Goal: Task Accomplishment & Management: Manage account settings

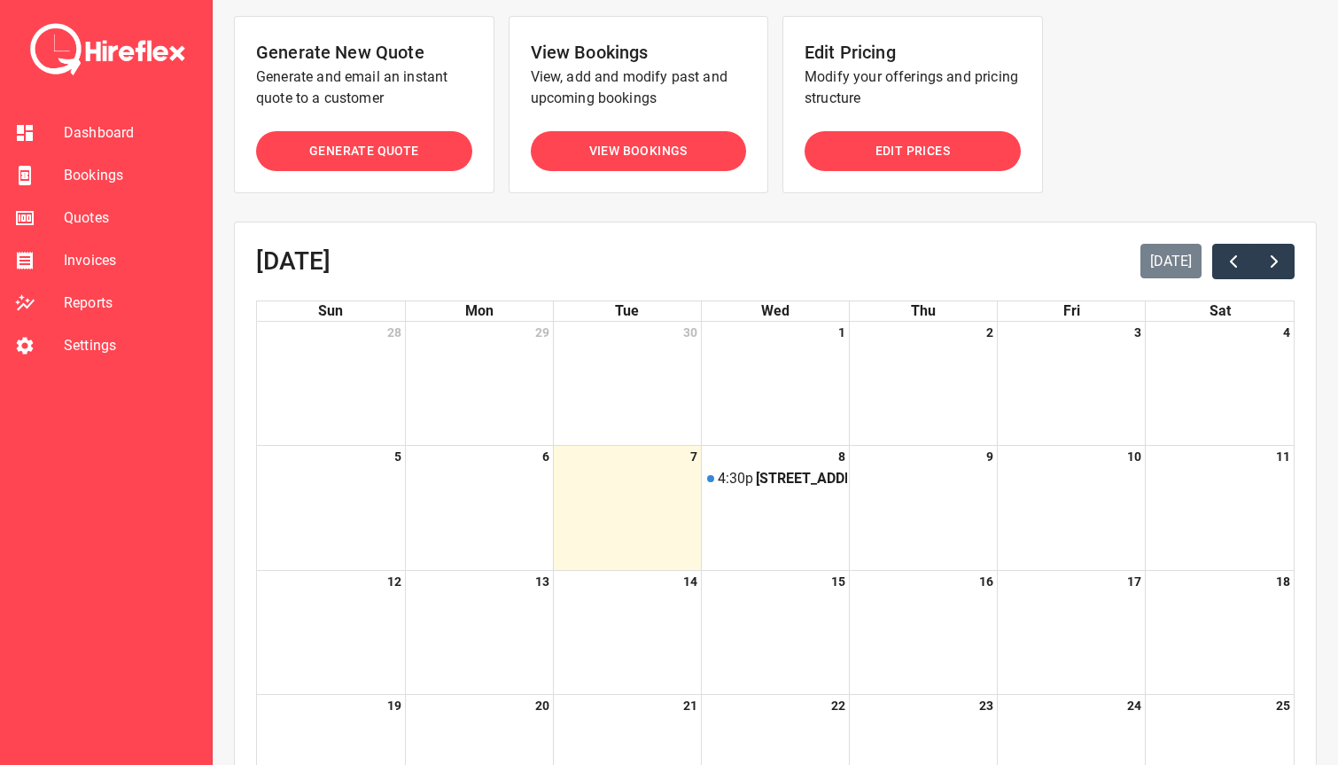
scroll to position [296, 0]
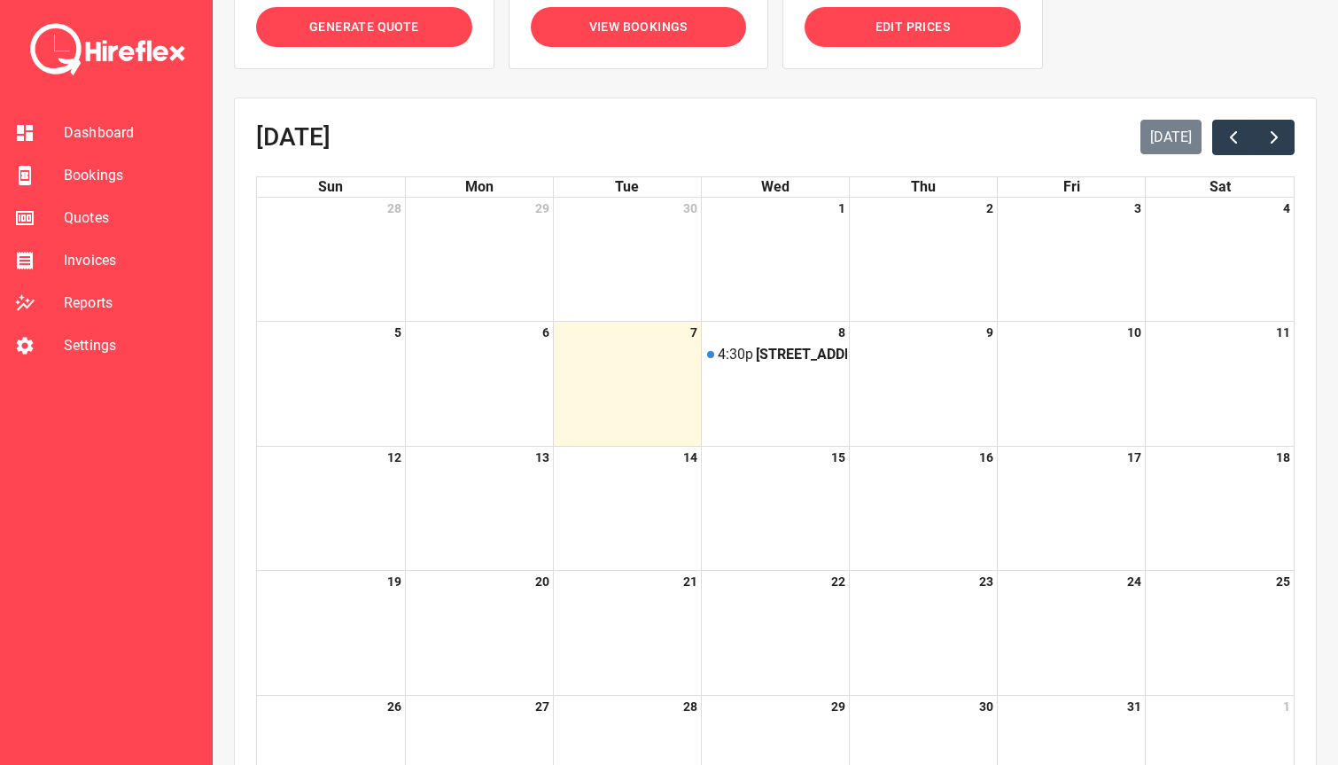
click at [87, 167] on span "Bookings" at bounding box center [131, 175] width 134 height 21
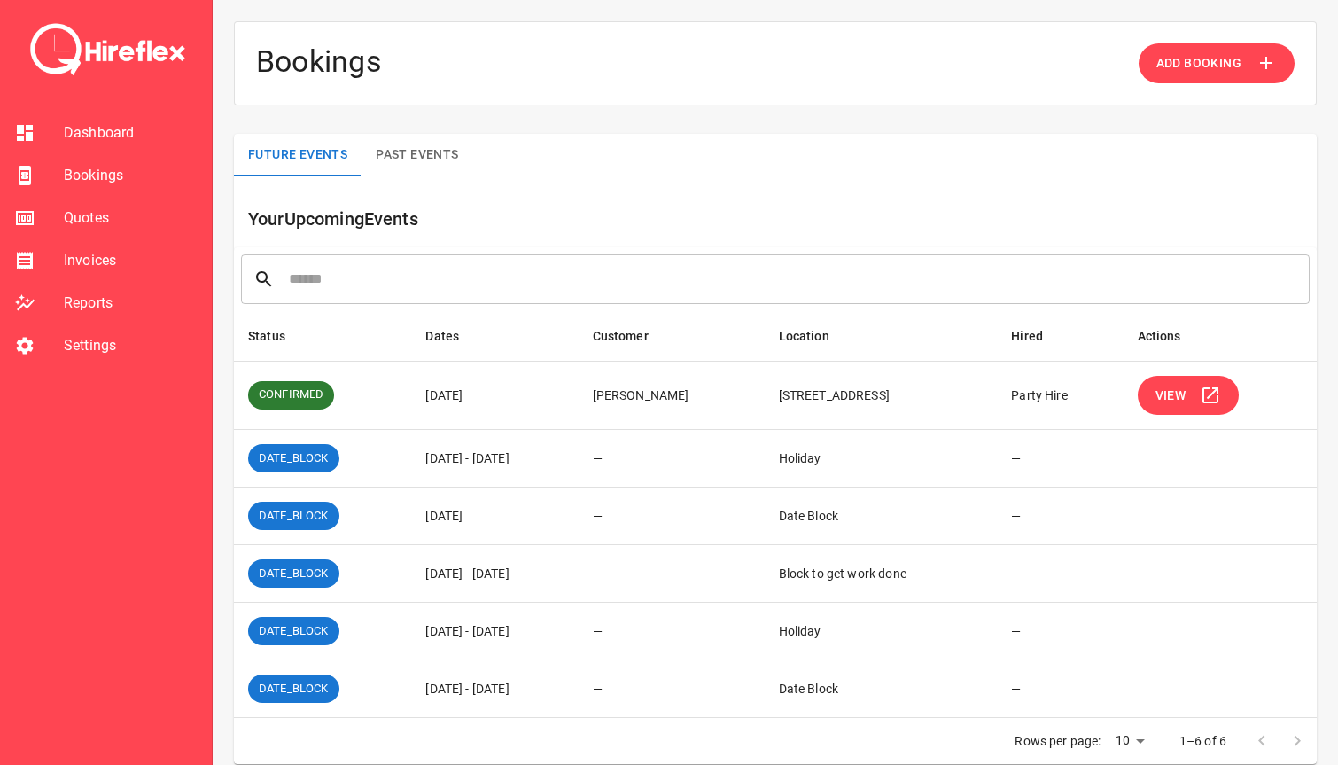
scroll to position [20, 0]
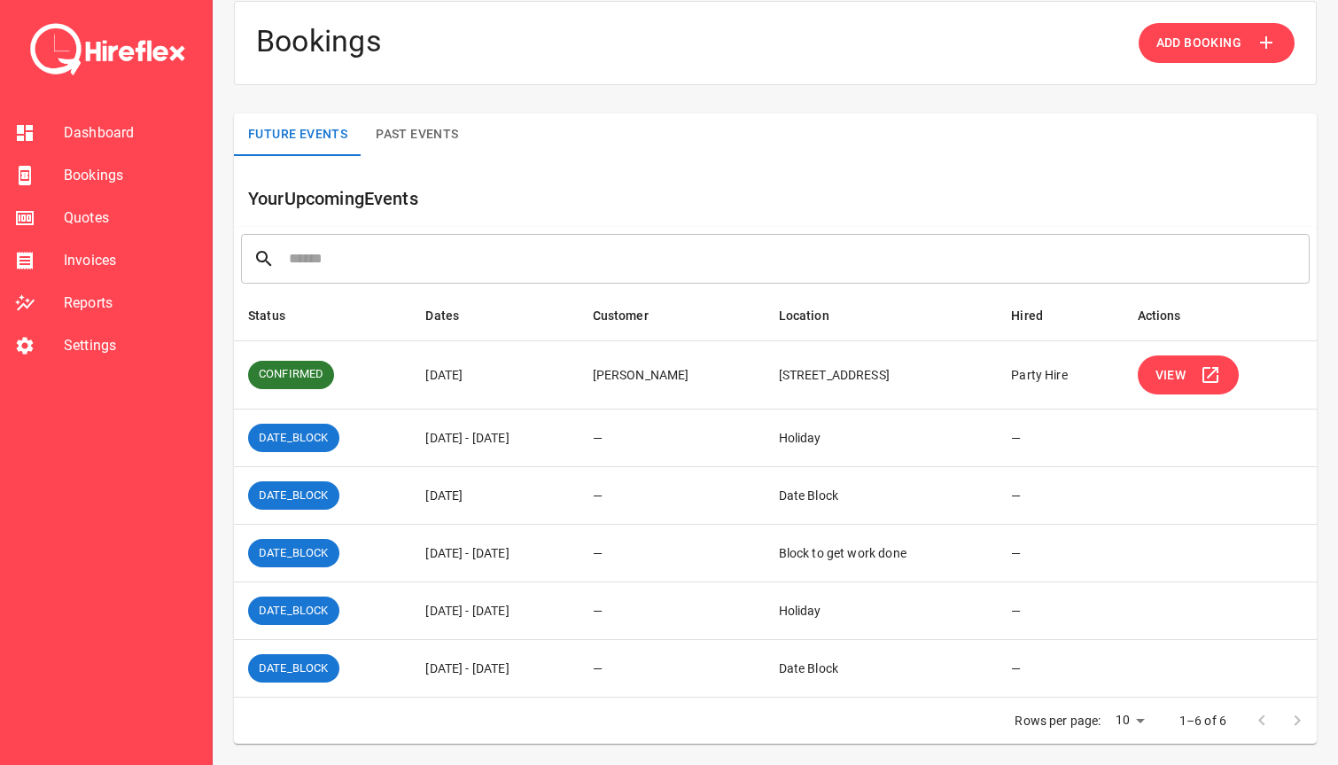
drag, startPoint x: 395, startPoint y: 667, endPoint x: 569, endPoint y: 667, distance: 173.7
click at [569, 667] on td "[DATE] - [DATE]" at bounding box center [494, 669] width 167 height 58
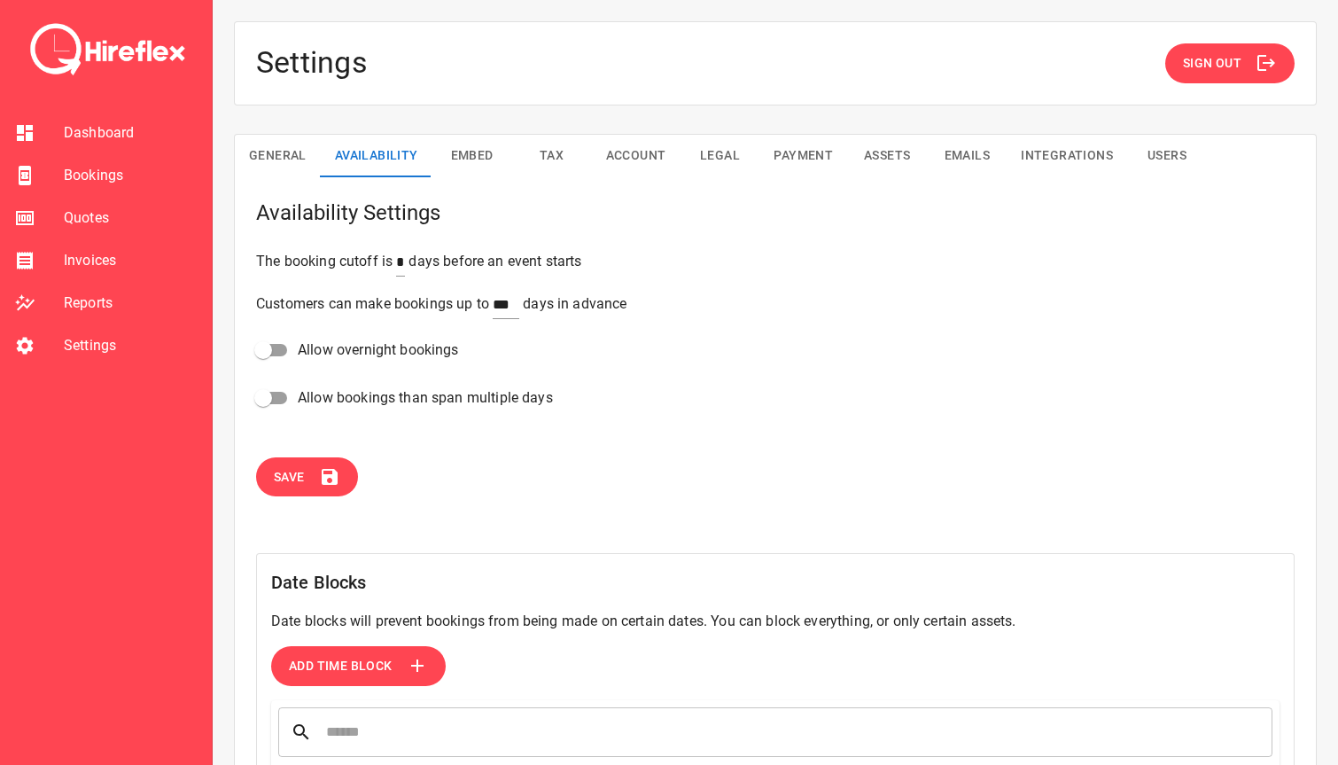
click at [80, 168] on span "Bookings" at bounding box center [131, 175] width 134 height 21
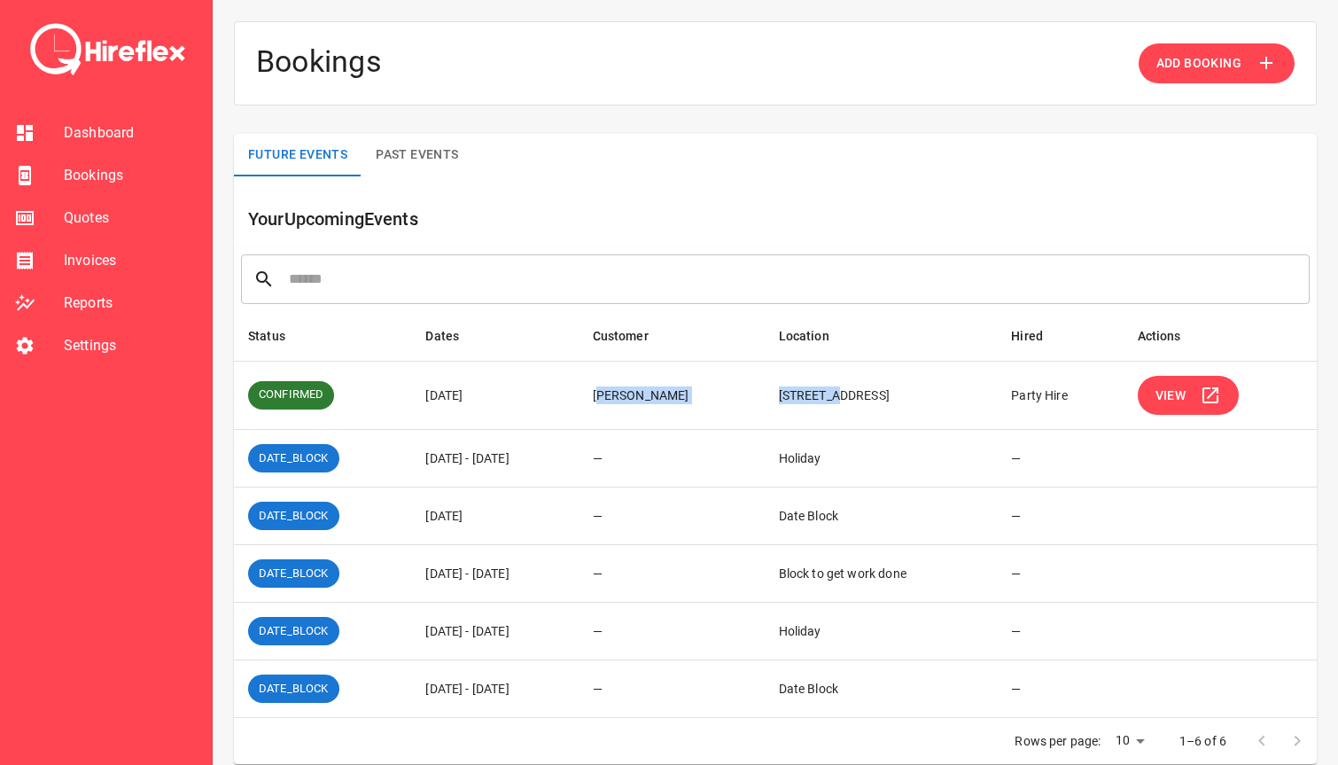
drag, startPoint x: 605, startPoint y: 393, endPoint x: 791, endPoint y: 396, distance: 186.1
click at [791, 396] on tr "CONFIRMED [DATE] [PERSON_NAME] [STREET_ADDRESS][DEMOGRAPHIC_DATA] Hire View" at bounding box center [775, 395] width 1083 height 69
click at [791, 396] on td "[STREET_ADDRESS]" at bounding box center [881, 395] width 233 height 69
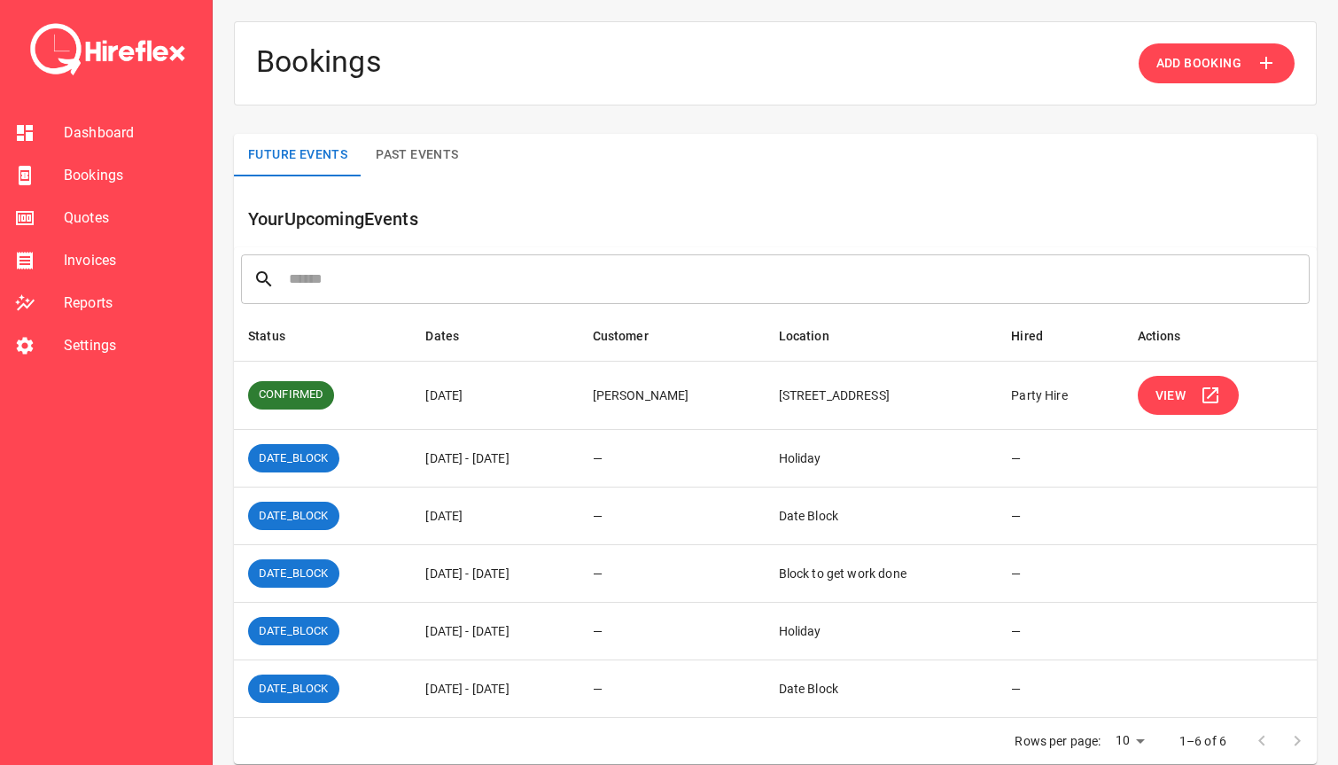
click at [665, 395] on td "[PERSON_NAME]" at bounding box center [672, 395] width 186 height 69
click at [1194, 408] on button "View" at bounding box center [1189, 396] width 102 height 40
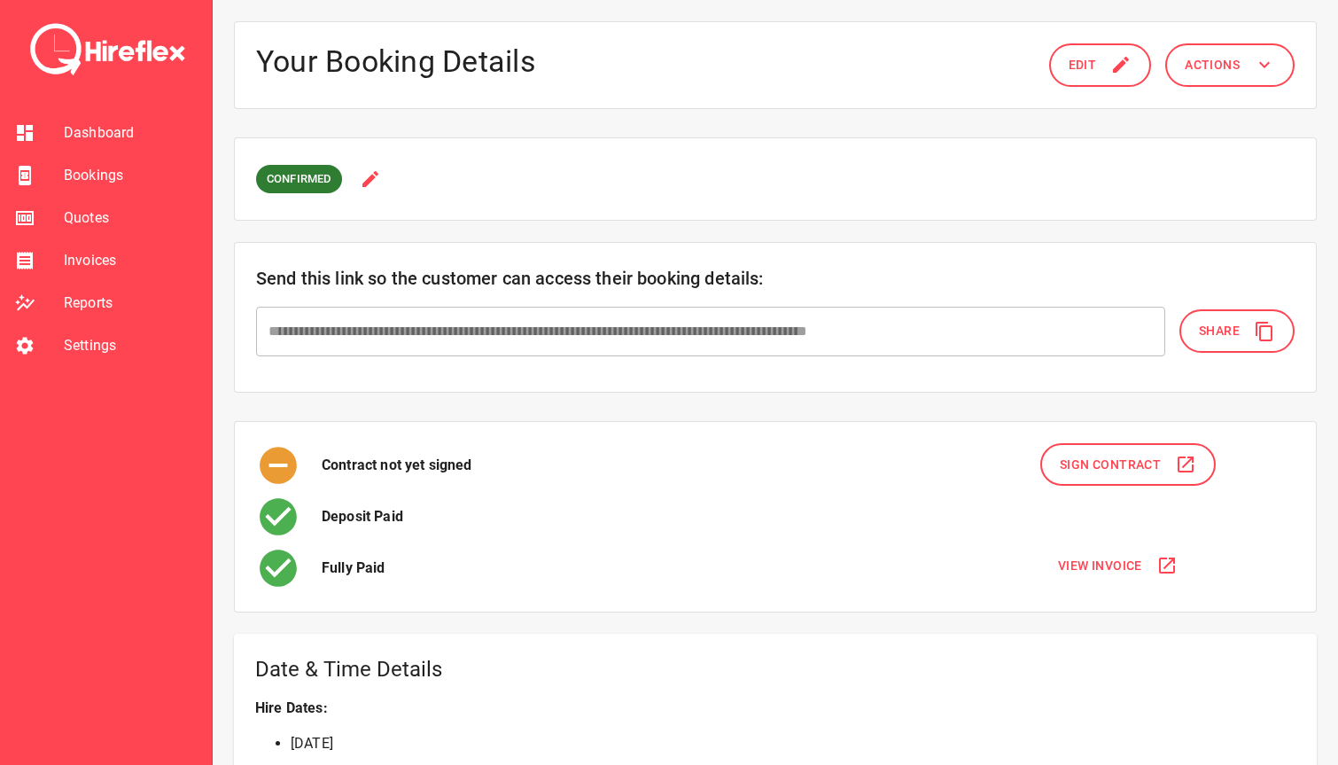
click at [1100, 66] on button "Edit" at bounding box center [1100, 64] width 103 height 43
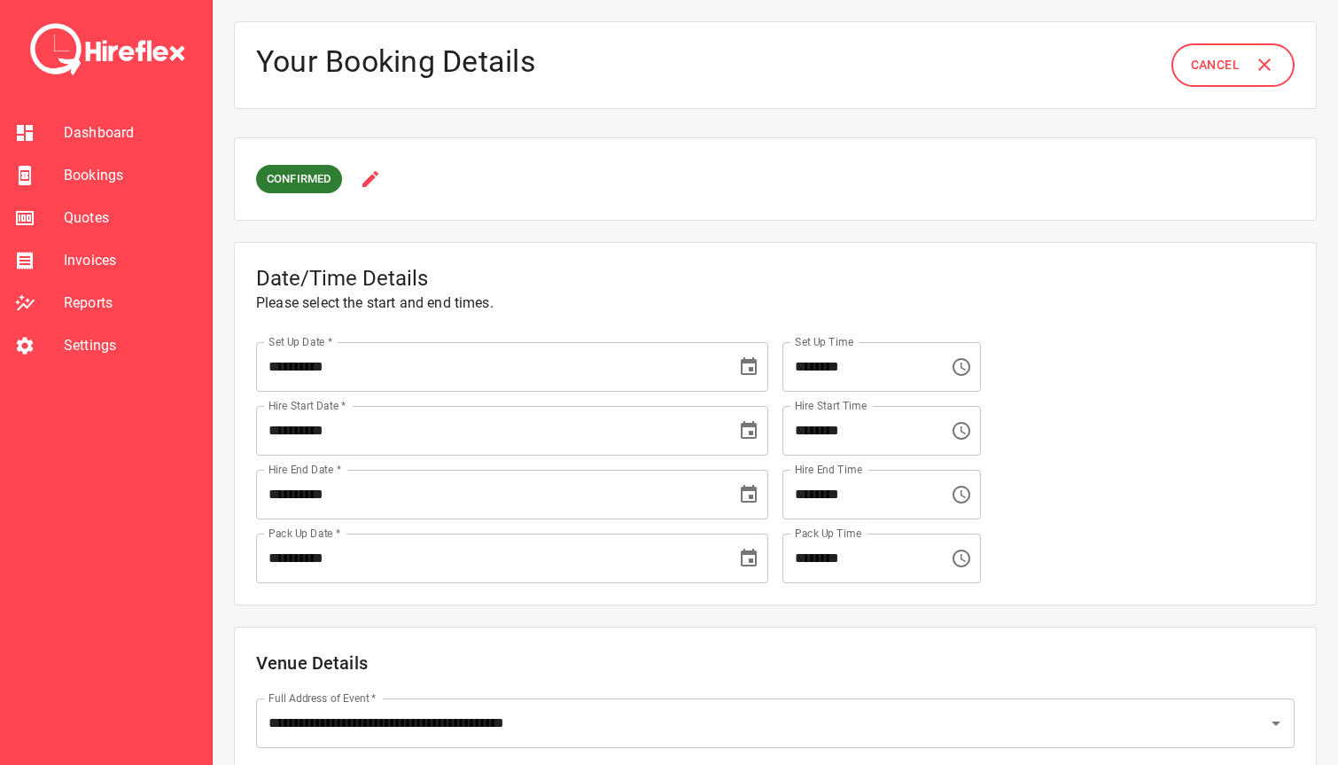
click at [1245, 47] on button "Cancel" at bounding box center [1232, 64] width 123 height 43
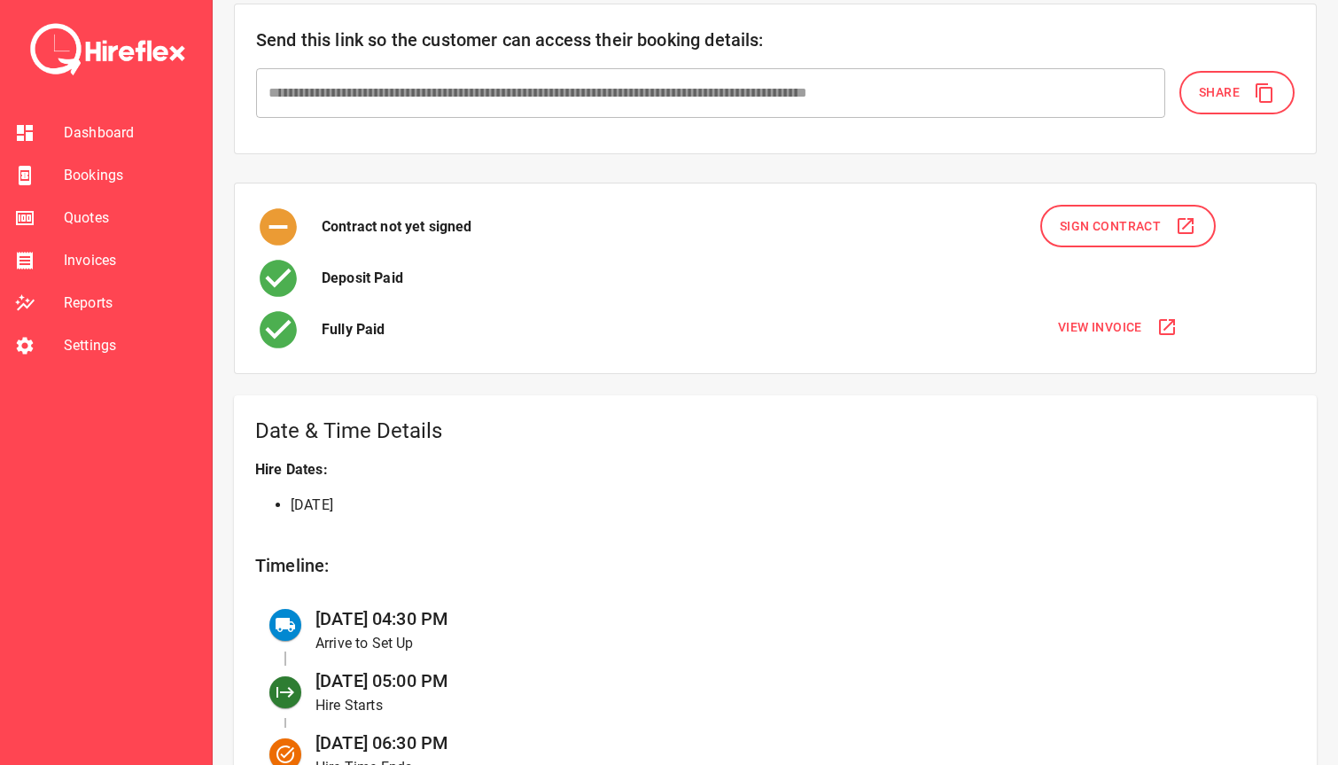
scroll to position [376, 0]
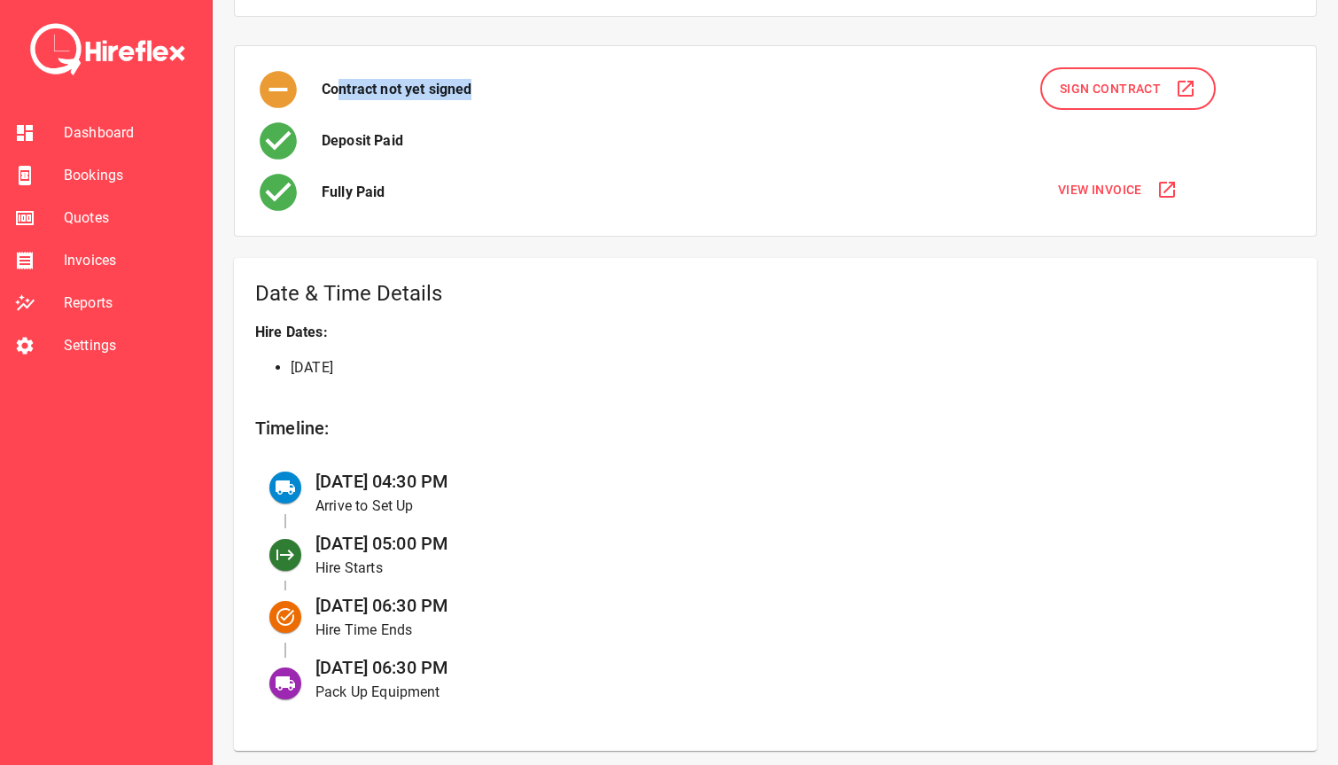
drag, startPoint x: 342, startPoint y: 88, endPoint x: 492, endPoint y: 88, distance: 149.7
click at [492, 88] on div "Contract not yet signed" at bounding box center [644, 89] width 777 height 44
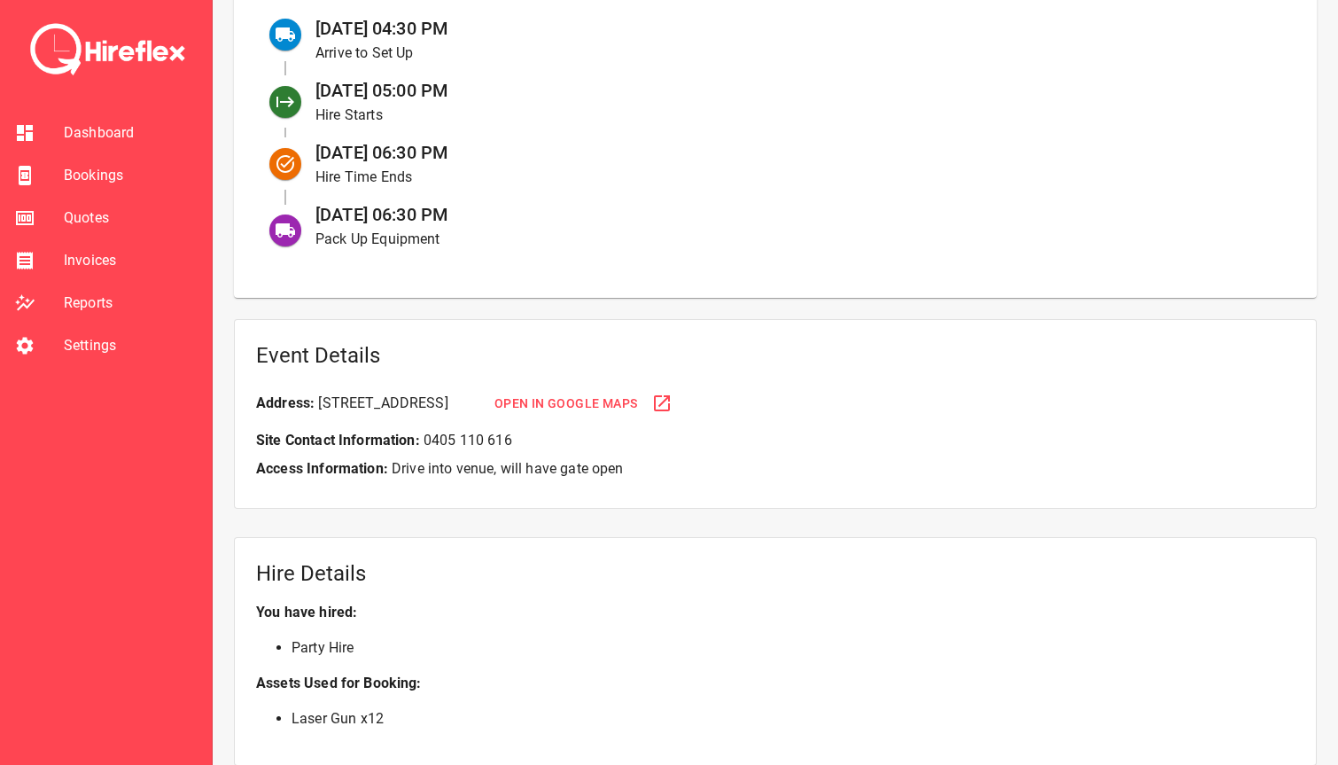
scroll to position [937, 0]
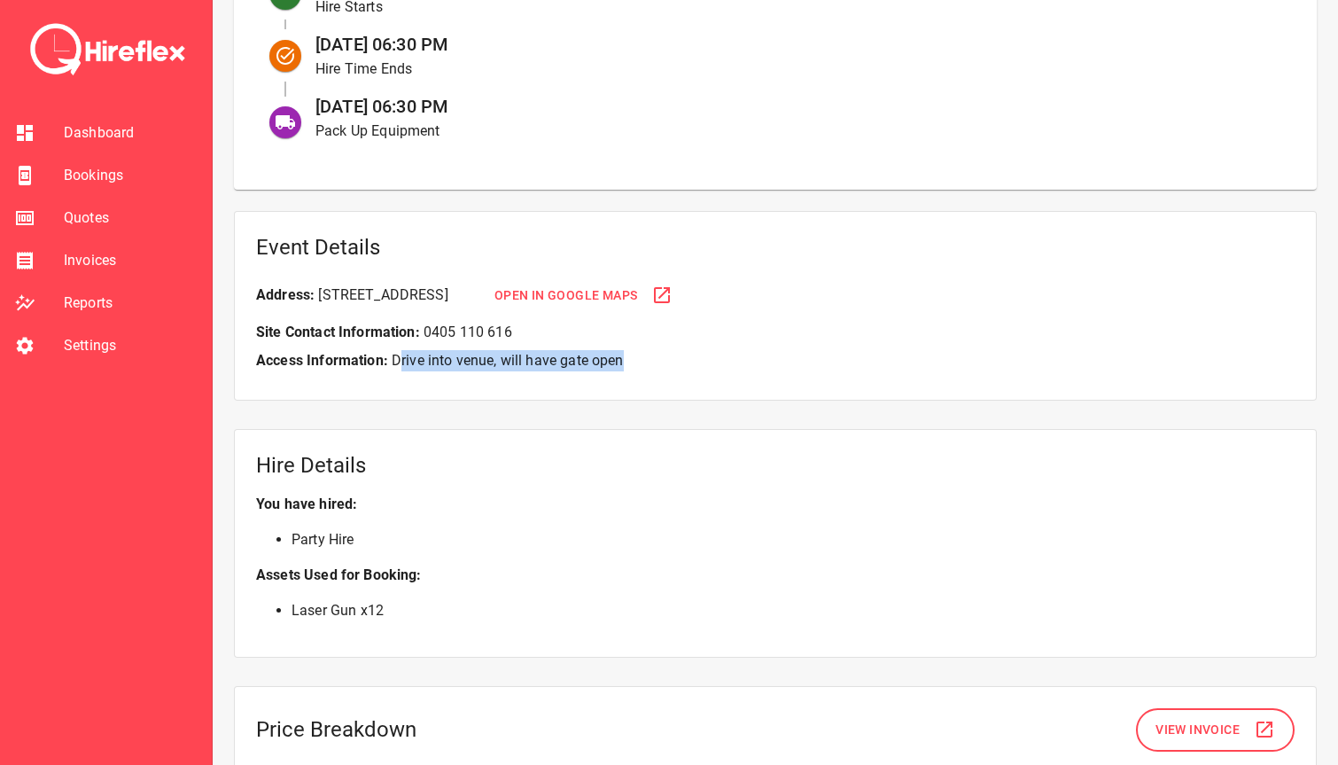
drag, startPoint x: 399, startPoint y: 365, endPoint x: 637, endPoint y: 366, distance: 238.4
click at [637, 366] on p "Access Information: Drive into venue, will have gate open" at bounding box center [775, 360] width 1038 height 21
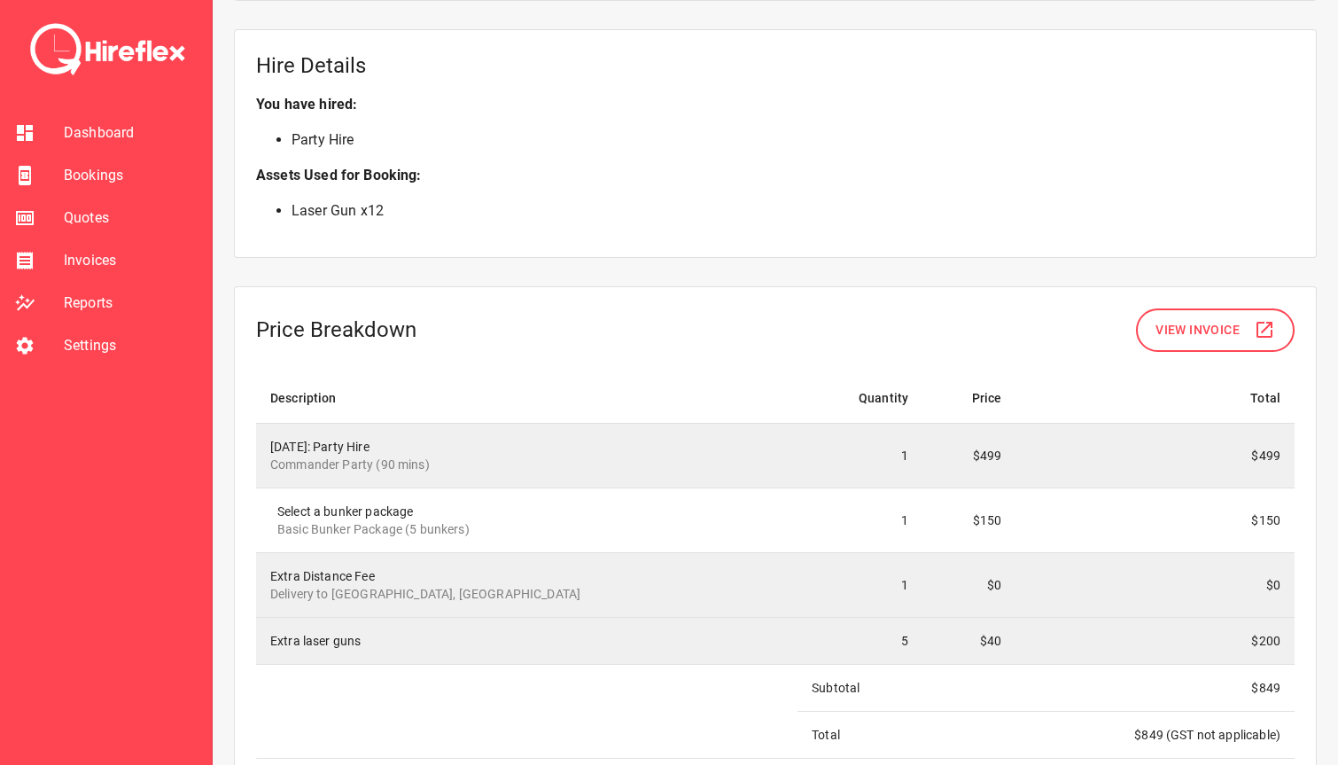
scroll to position [1349, 0]
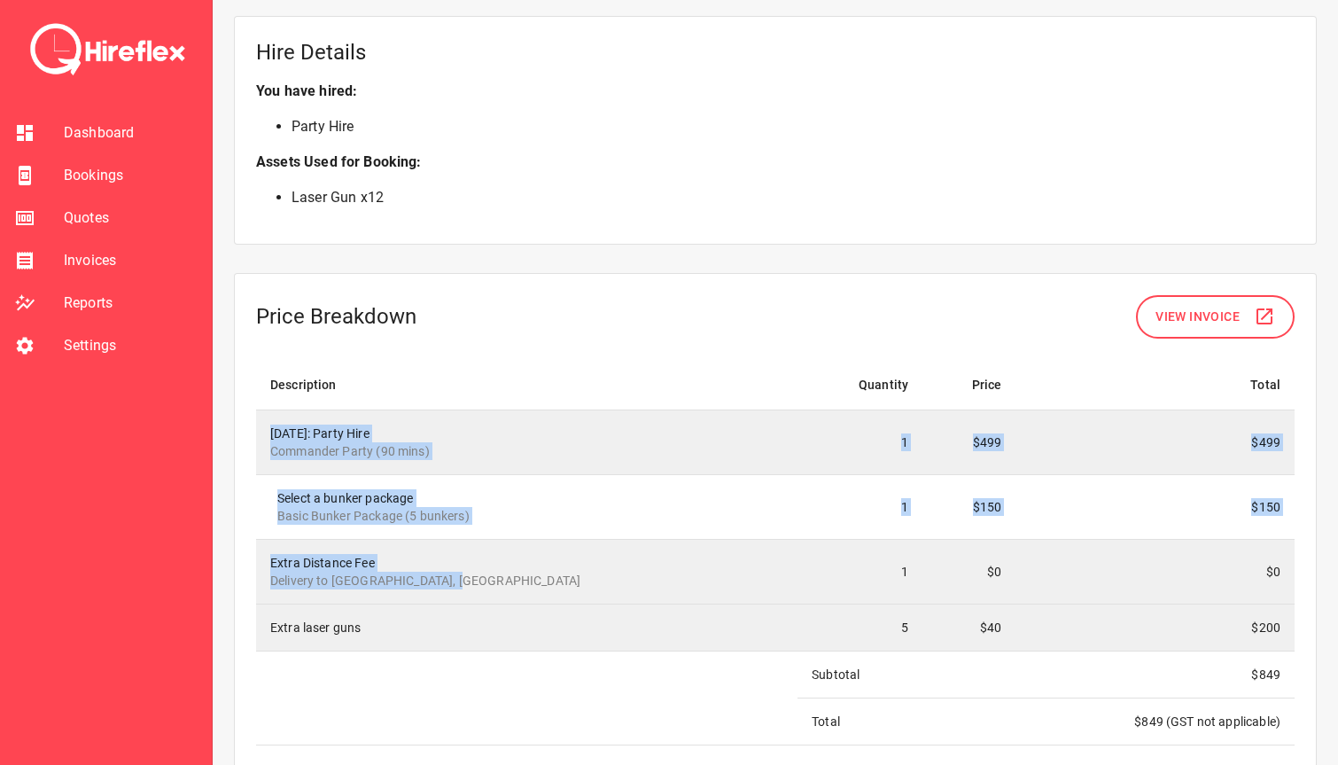
drag, startPoint x: 267, startPoint y: 431, endPoint x: 600, endPoint y: 591, distance: 369.8
click at [600, 591] on tbody "[DATE]: Party Hire Commander Party (90 mins) 1 $499 $499 Select a bunker packag…" at bounding box center [775, 576] width 1038 height 335
click at [600, 591] on td "Extra Distance Fee Delivery to [GEOGRAPHIC_DATA], [GEOGRAPHIC_DATA]" at bounding box center [526, 571] width 541 height 65
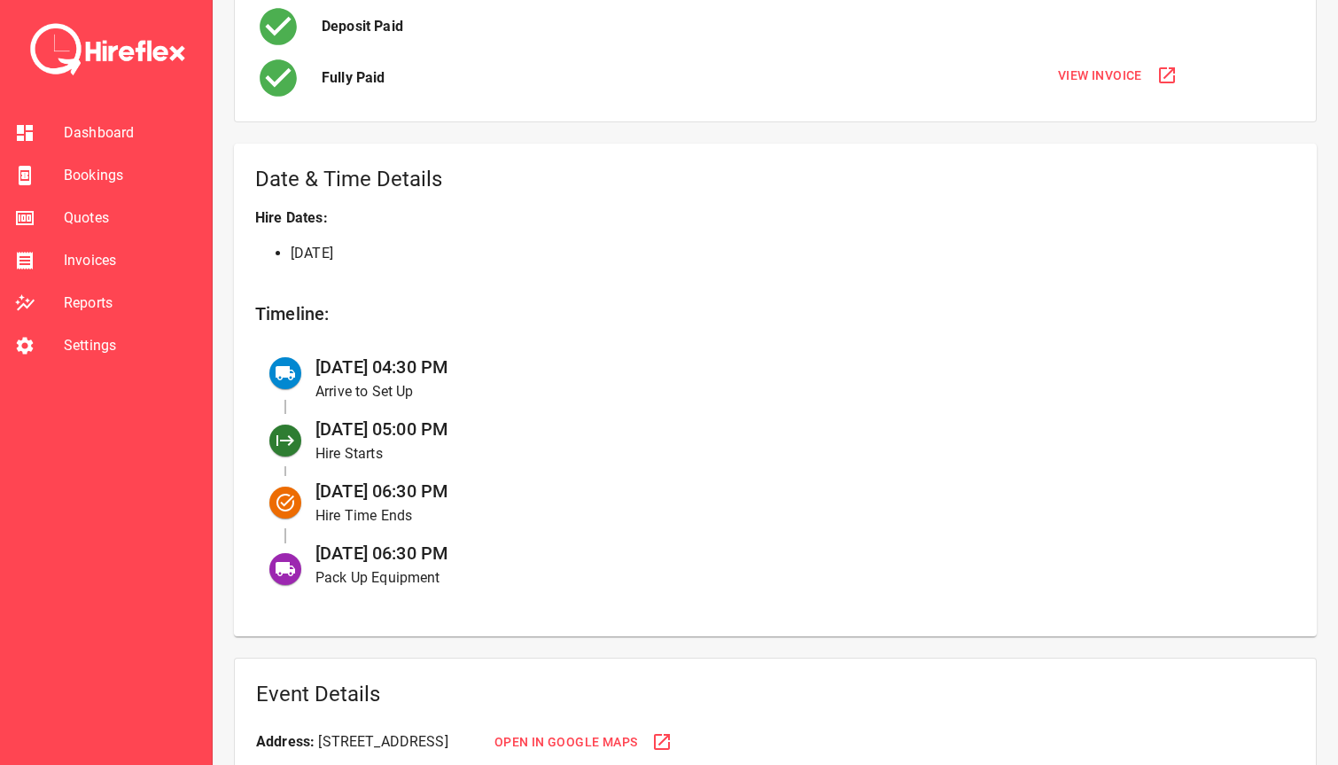
scroll to position [0, 0]
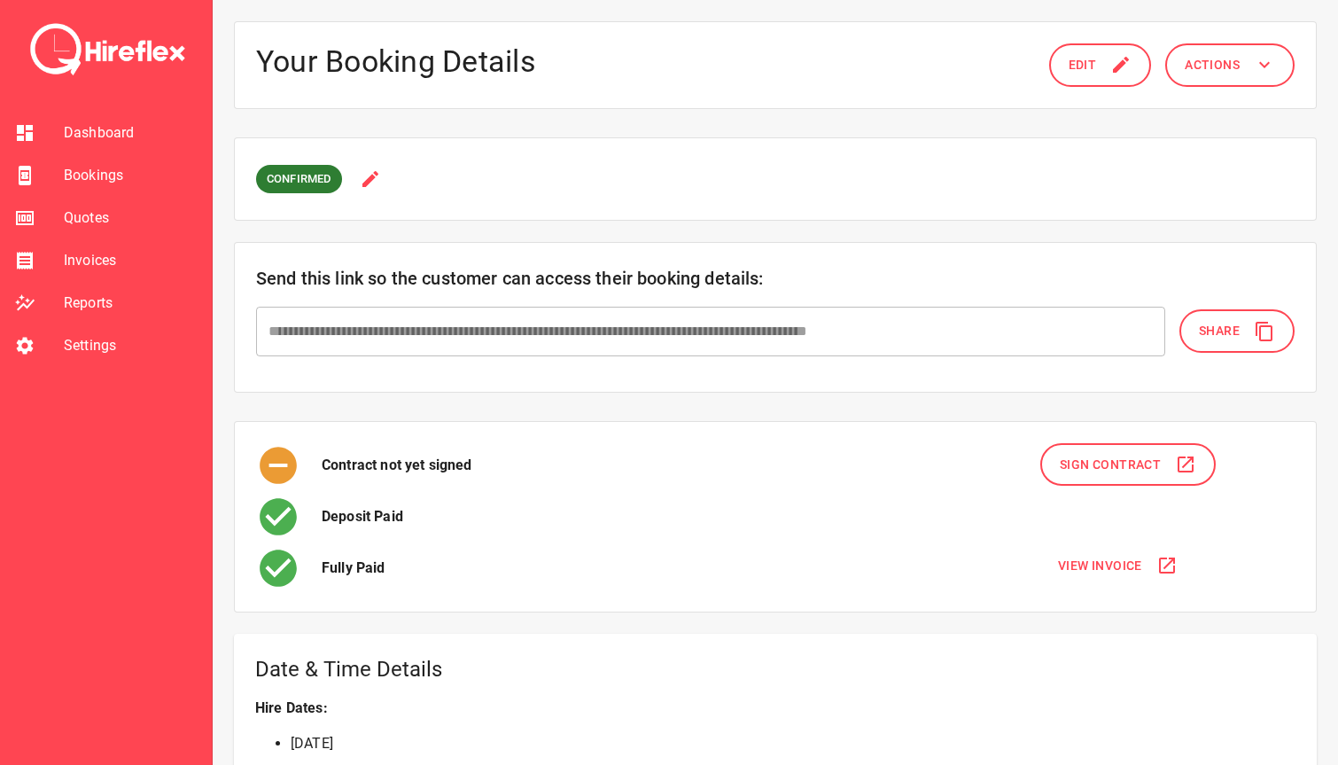
click at [1114, 76] on button "Edit" at bounding box center [1100, 64] width 103 height 43
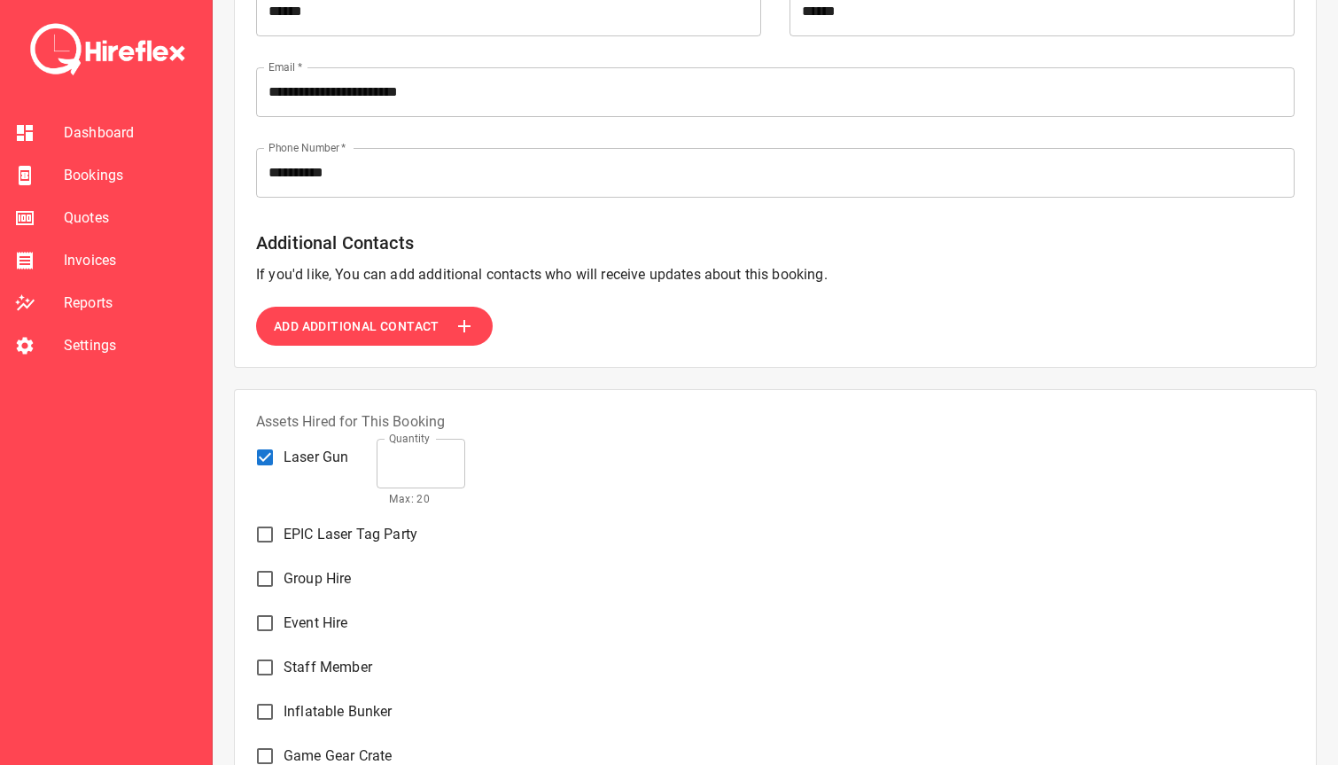
scroll to position [1178, 0]
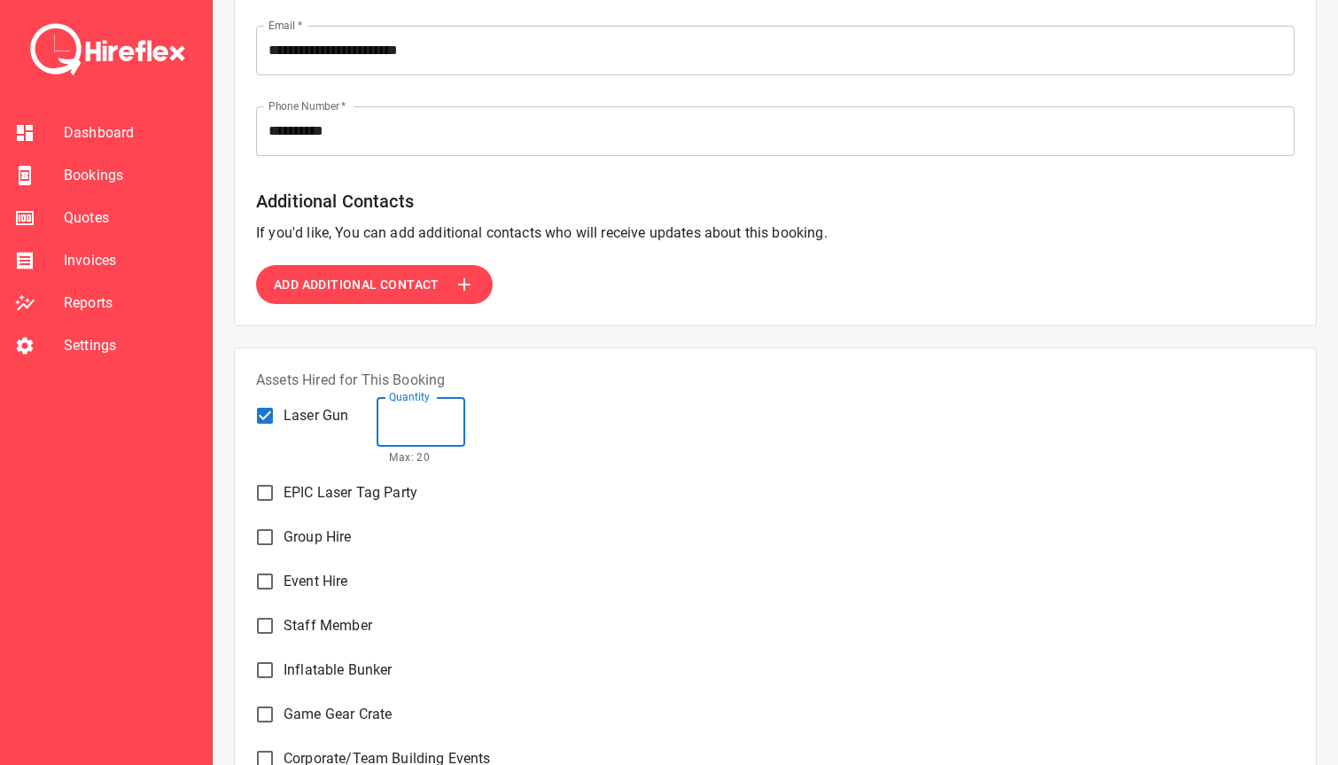
click at [429, 421] on input "**" at bounding box center [421, 422] width 89 height 50
type textarea "*"
type input "*"
type textarea "*"
type input "**"
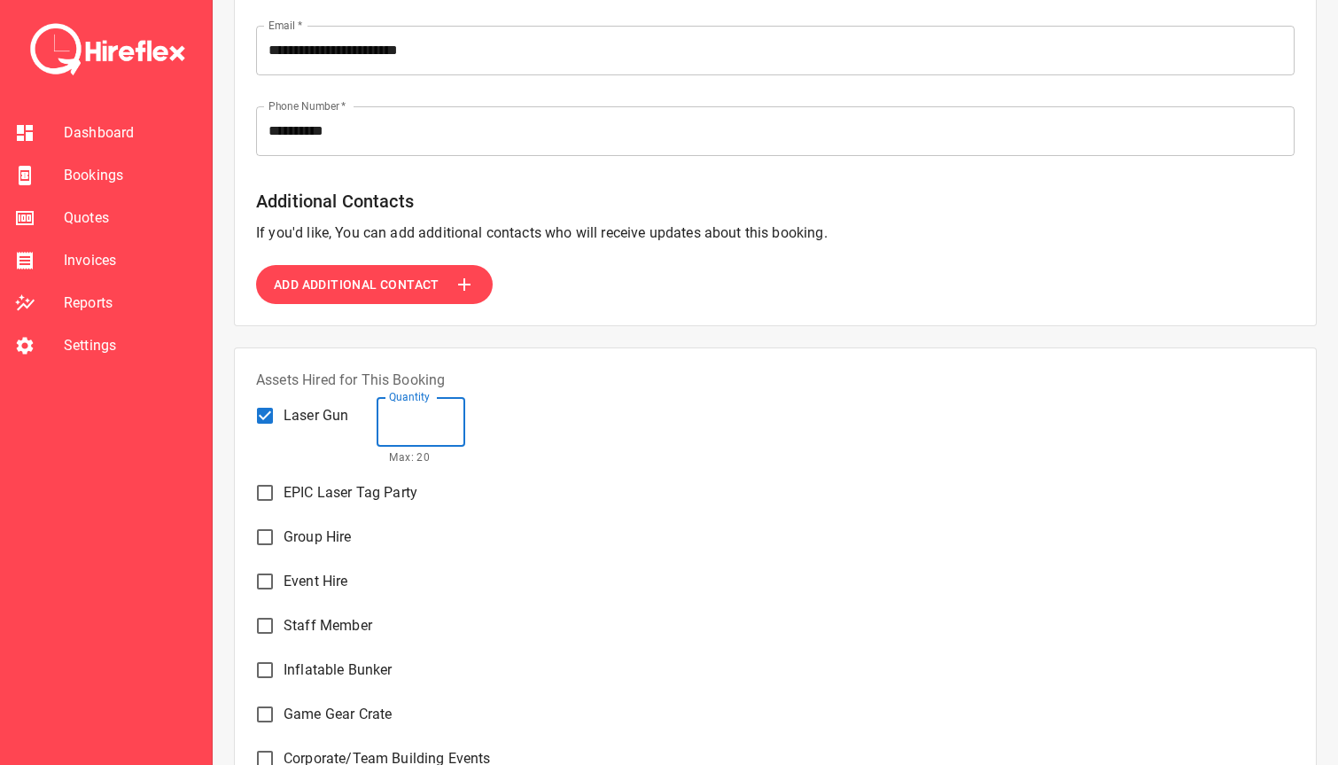
type textarea "*"
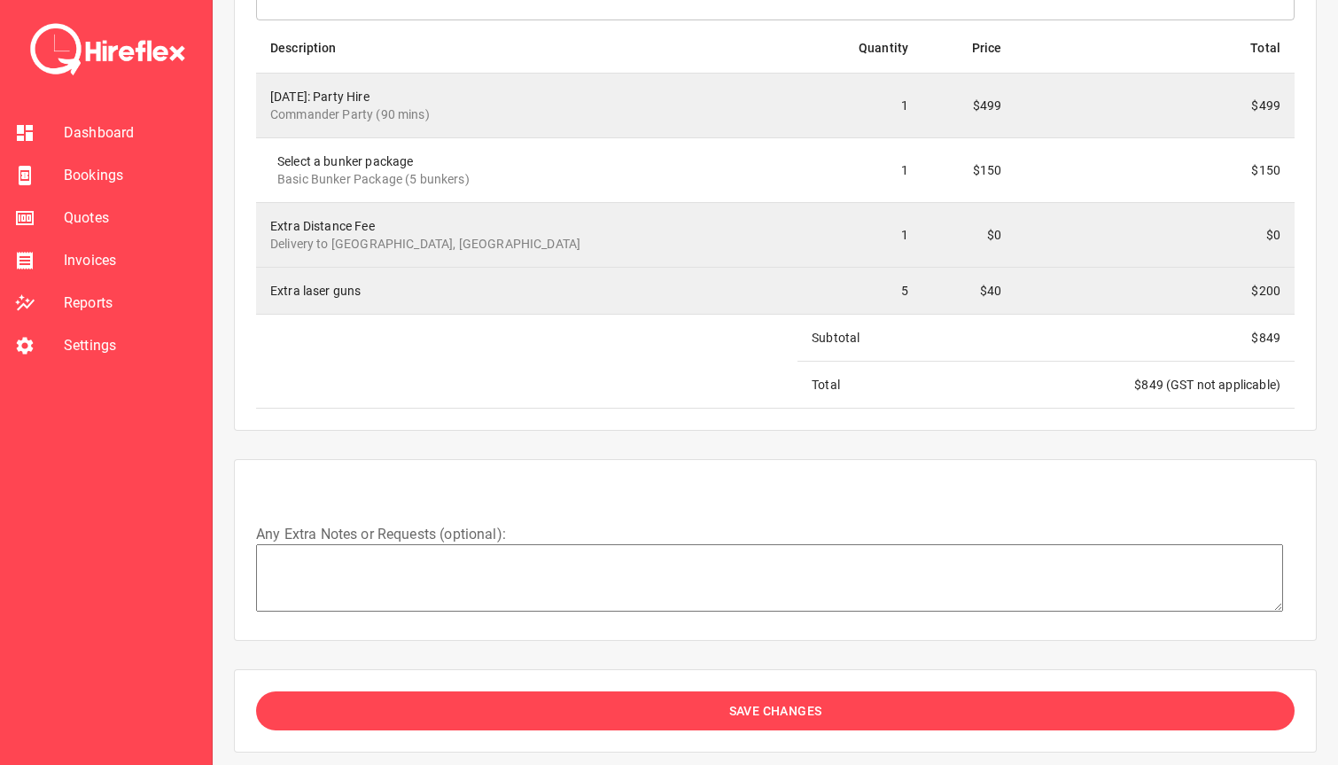
scroll to position [2477, 0]
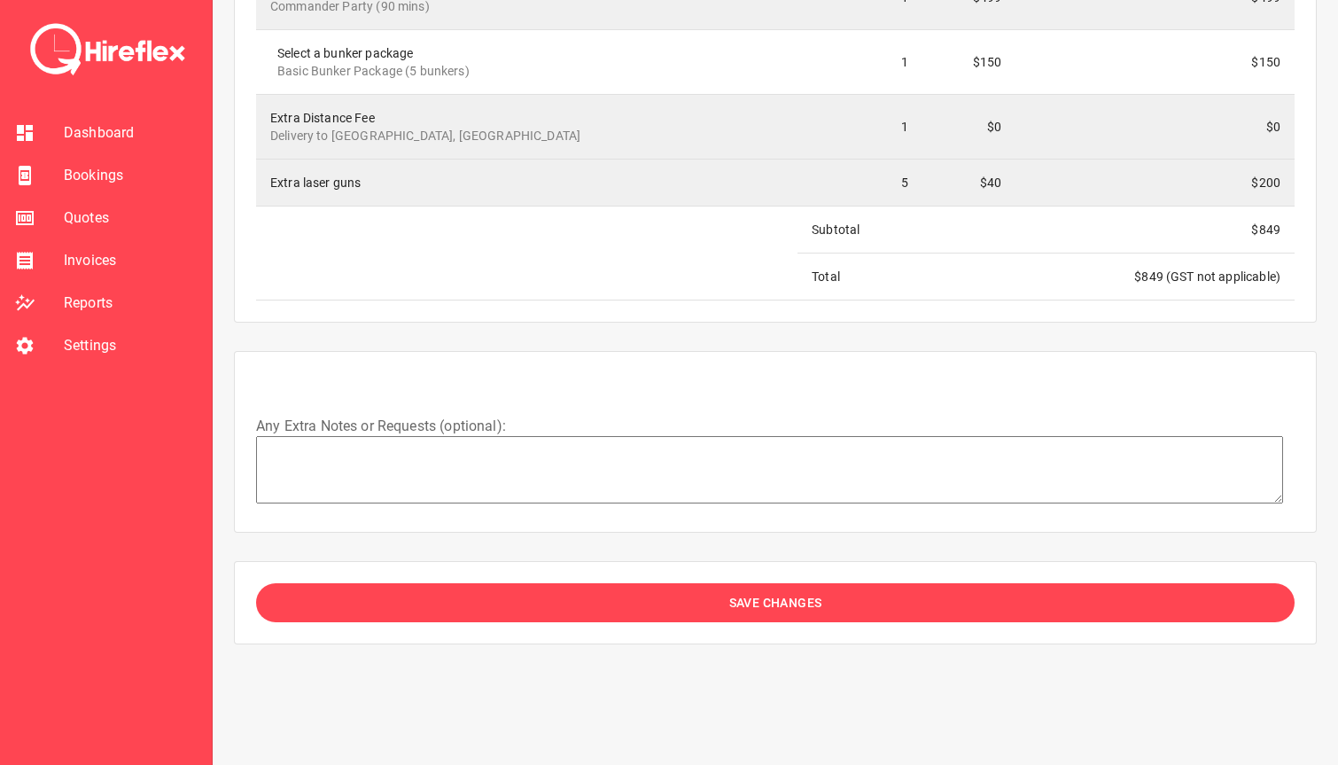
type input "**"
click at [624, 608] on button "Save Changes" at bounding box center [775, 603] width 1038 height 40
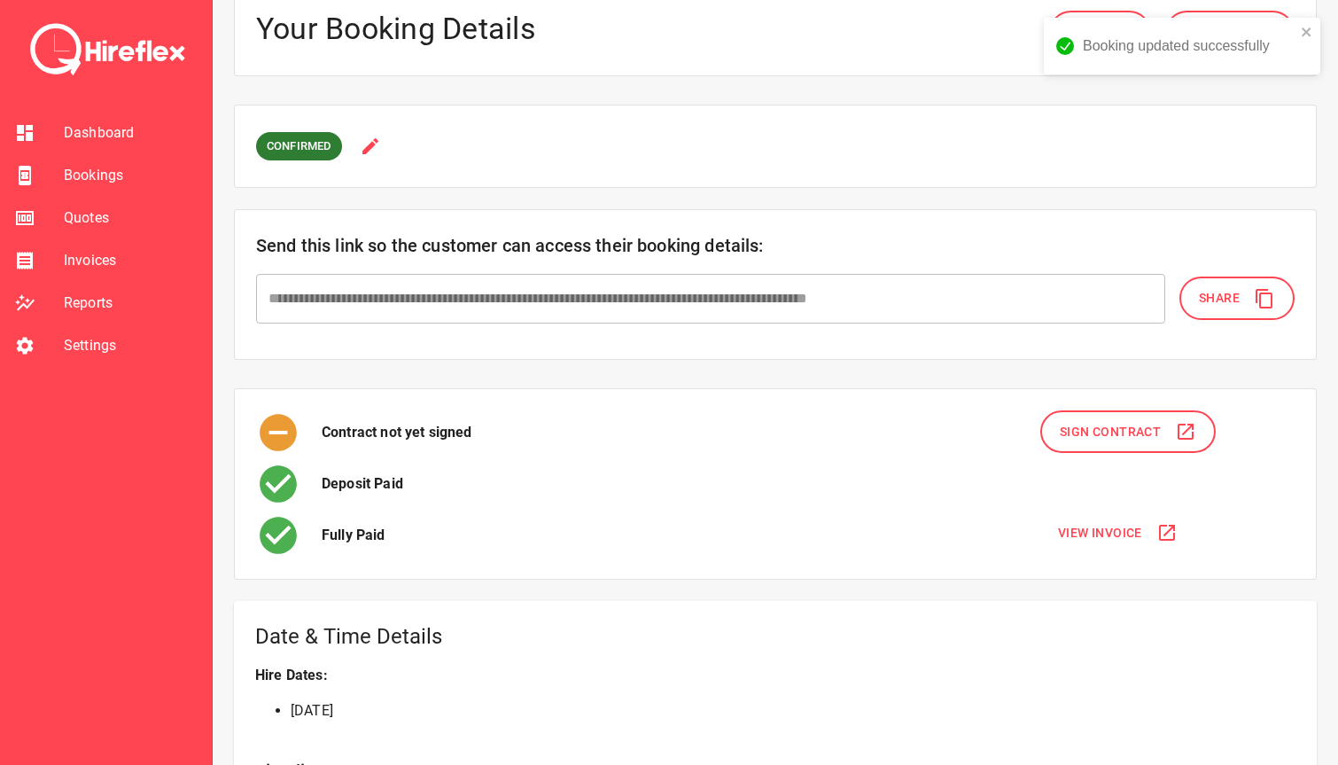
scroll to position [0, 0]
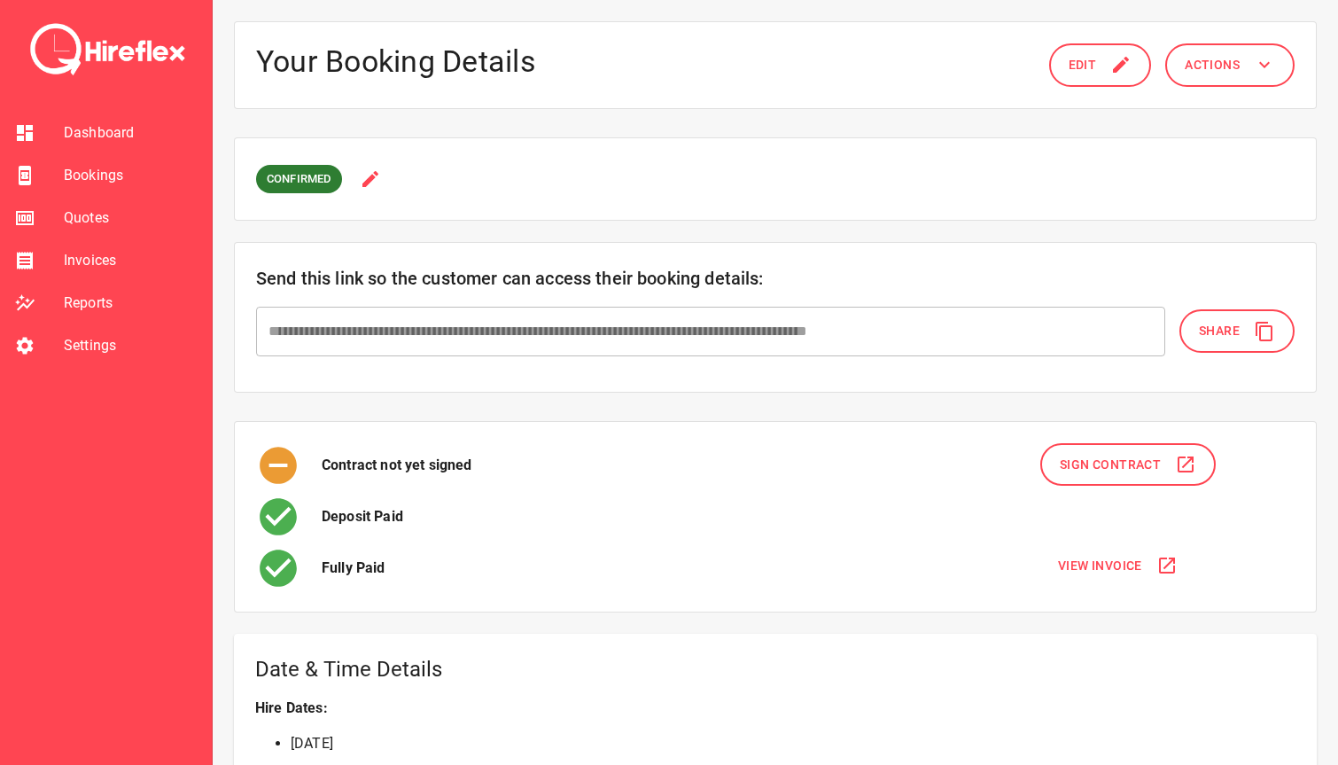
click at [1099, 78] on button "Edit" at bounding box center [1100, 64] width 103 height 43
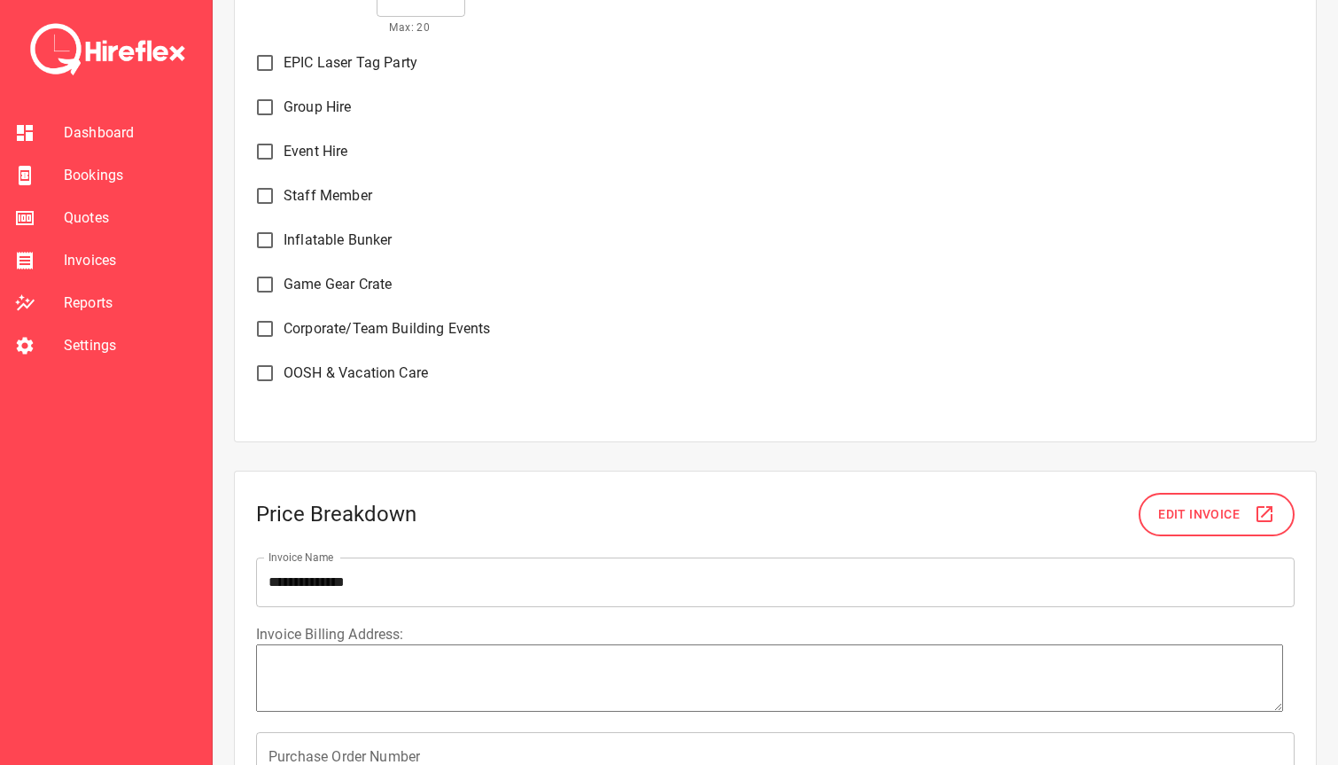
scroll to position [1234, 0]
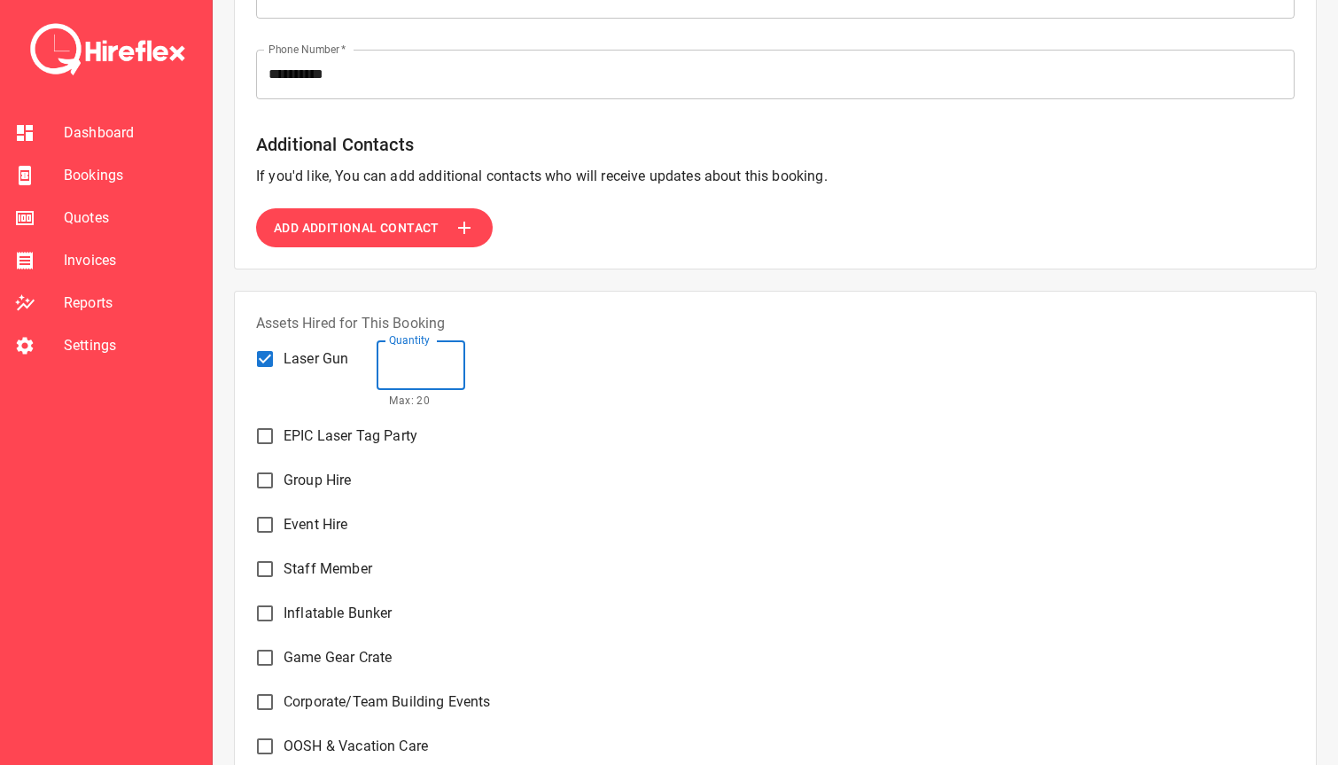
click at [437, 369] on input "**" at bounding box center [421, 365] width 89 height 50
type textarea "*"
type input "*"
type textarea "*"
type input "**"
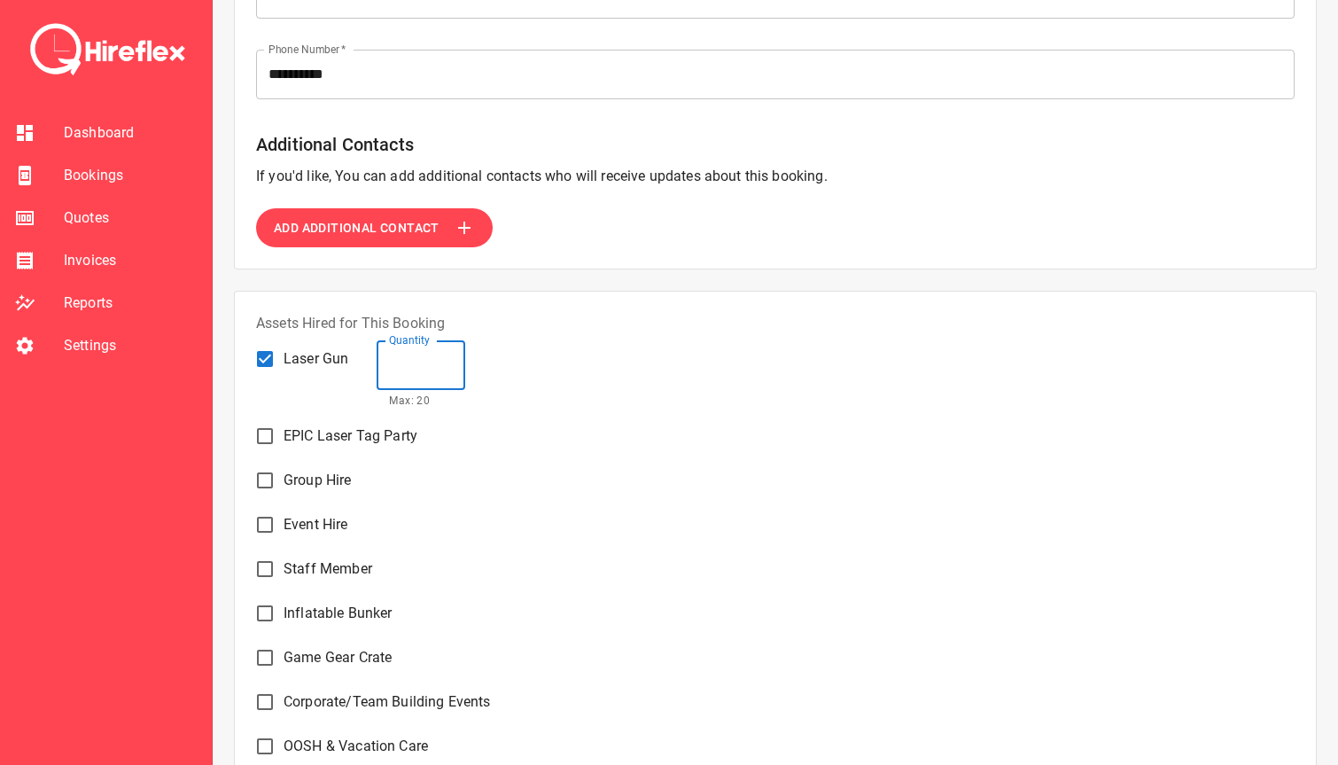
type textarea "*"
type input "**"
type textarea "*"
type input "**"
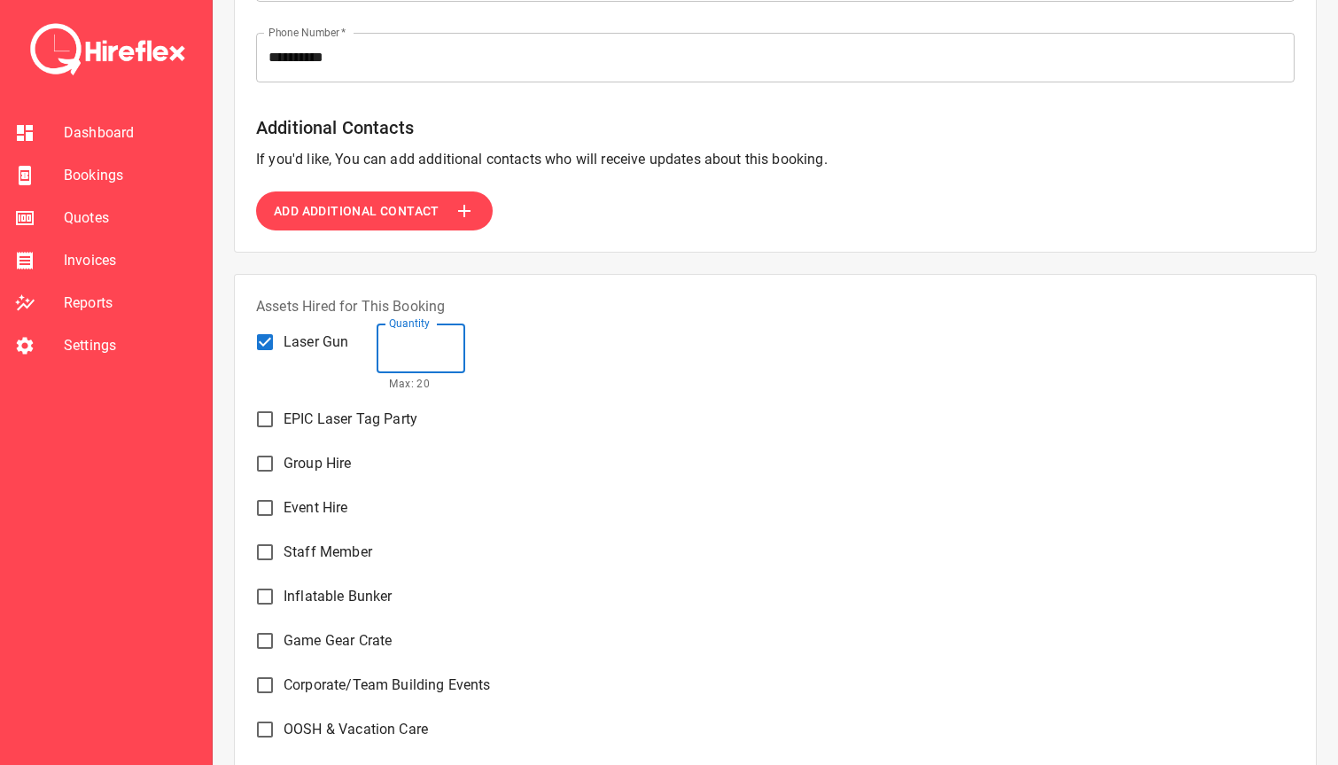
type textarea "*"
type input "*"
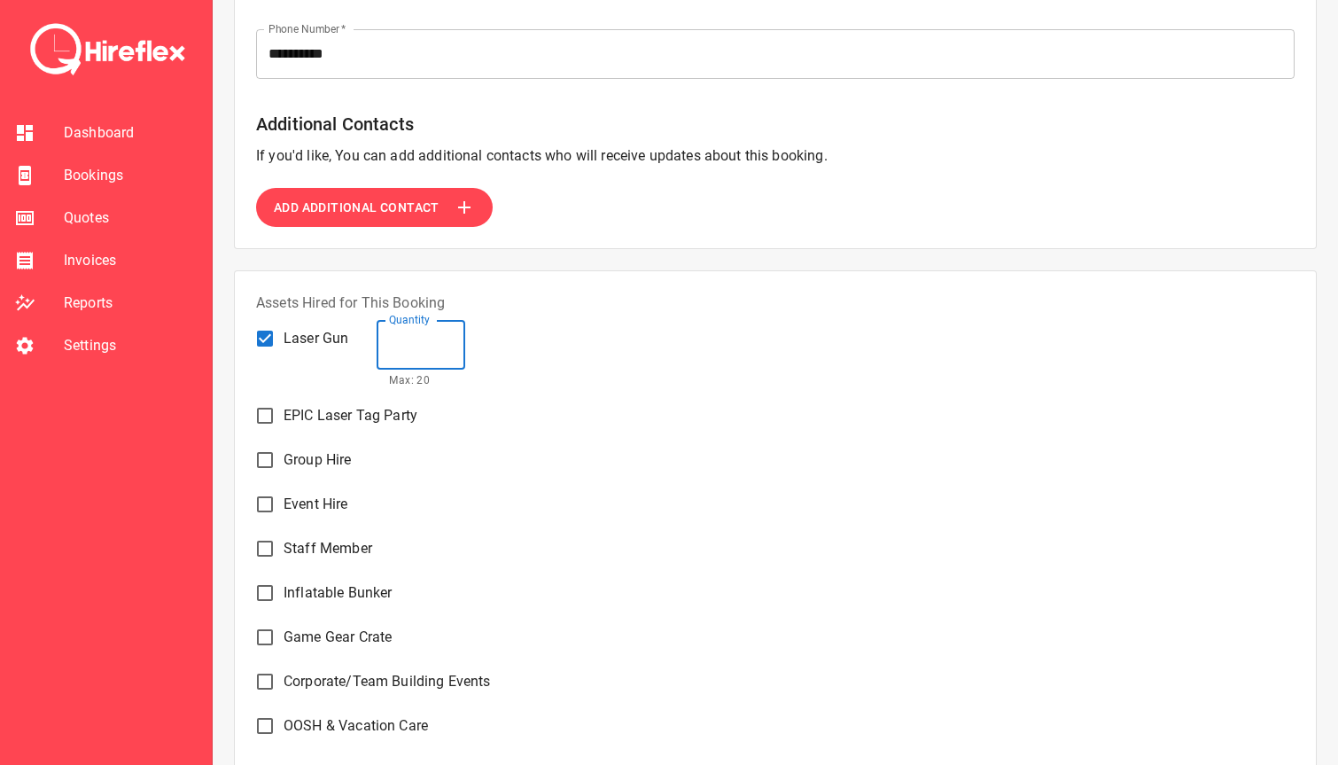
type textarea "*"
type input "*"
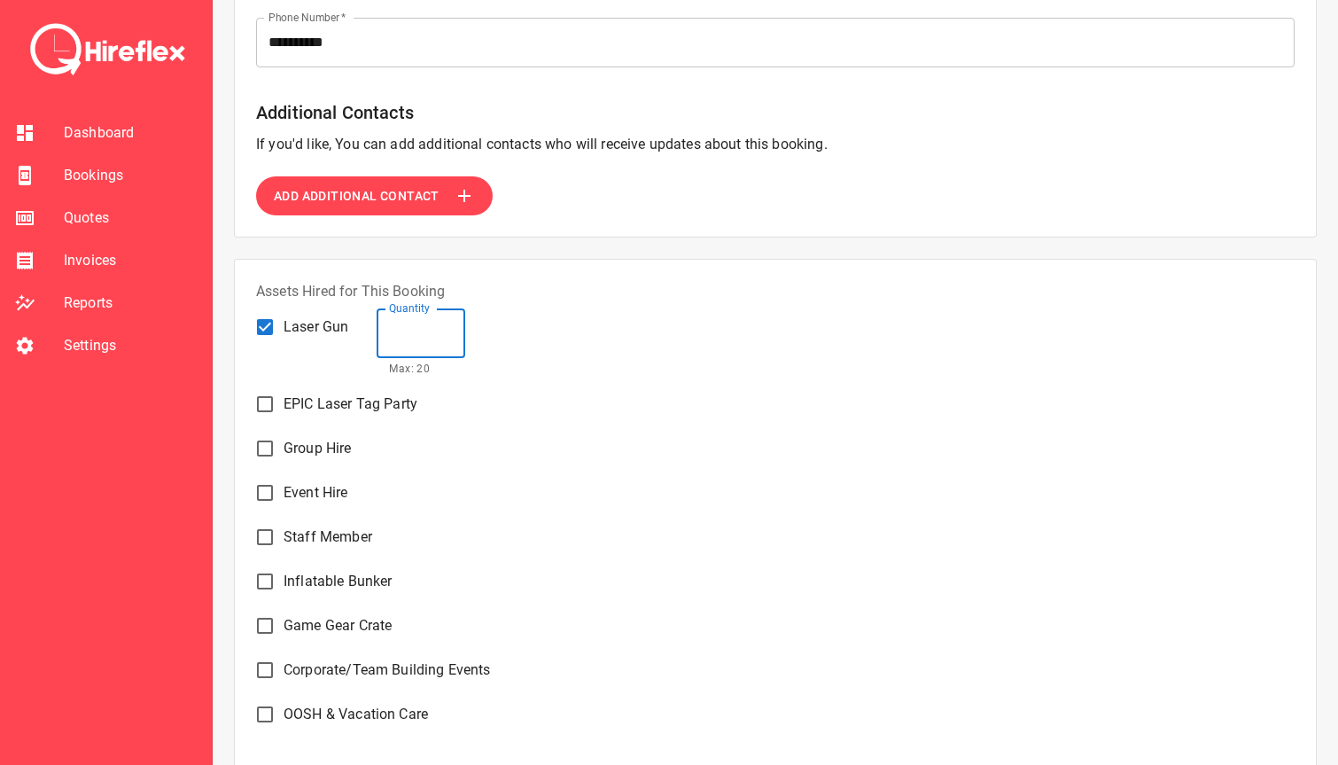
scroll to position [1255, 0]
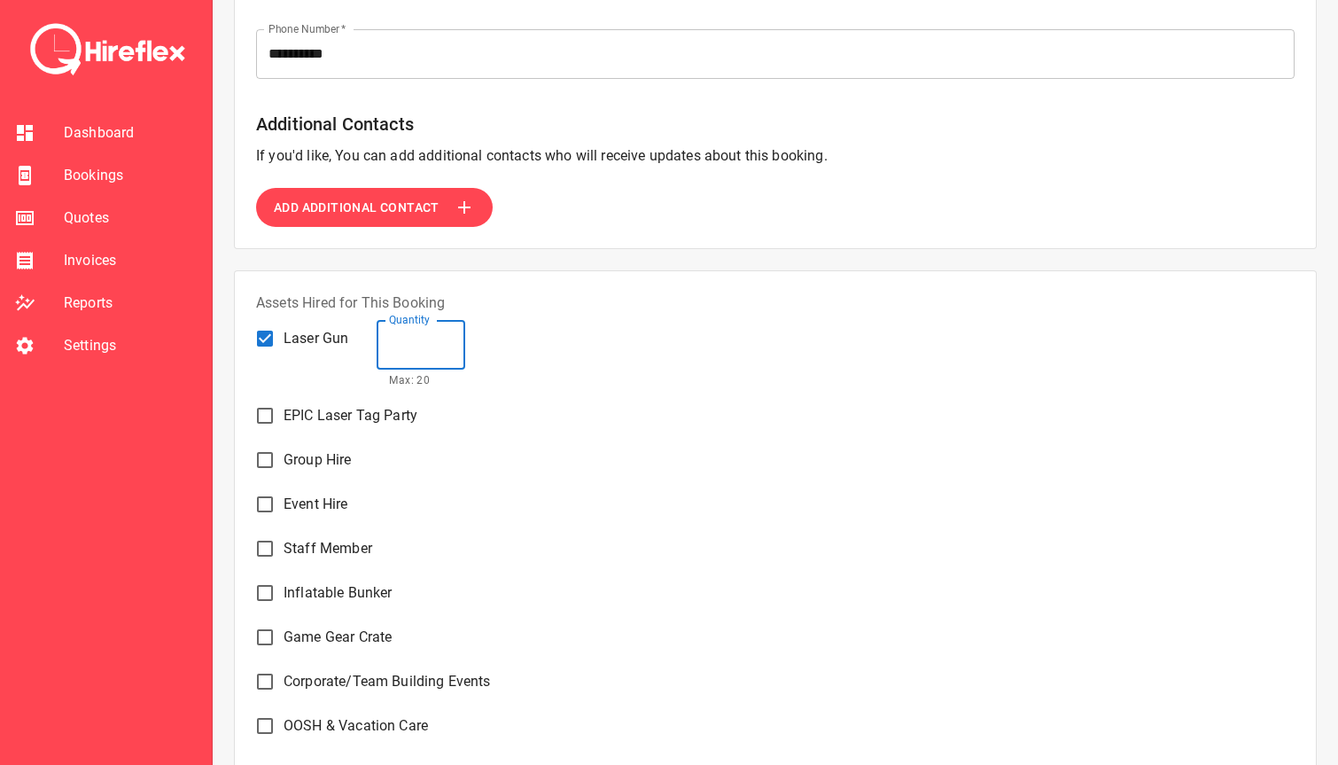
type textarea "*"
type input "**"
type textarea "*"
type input "*"
type textarea "*"
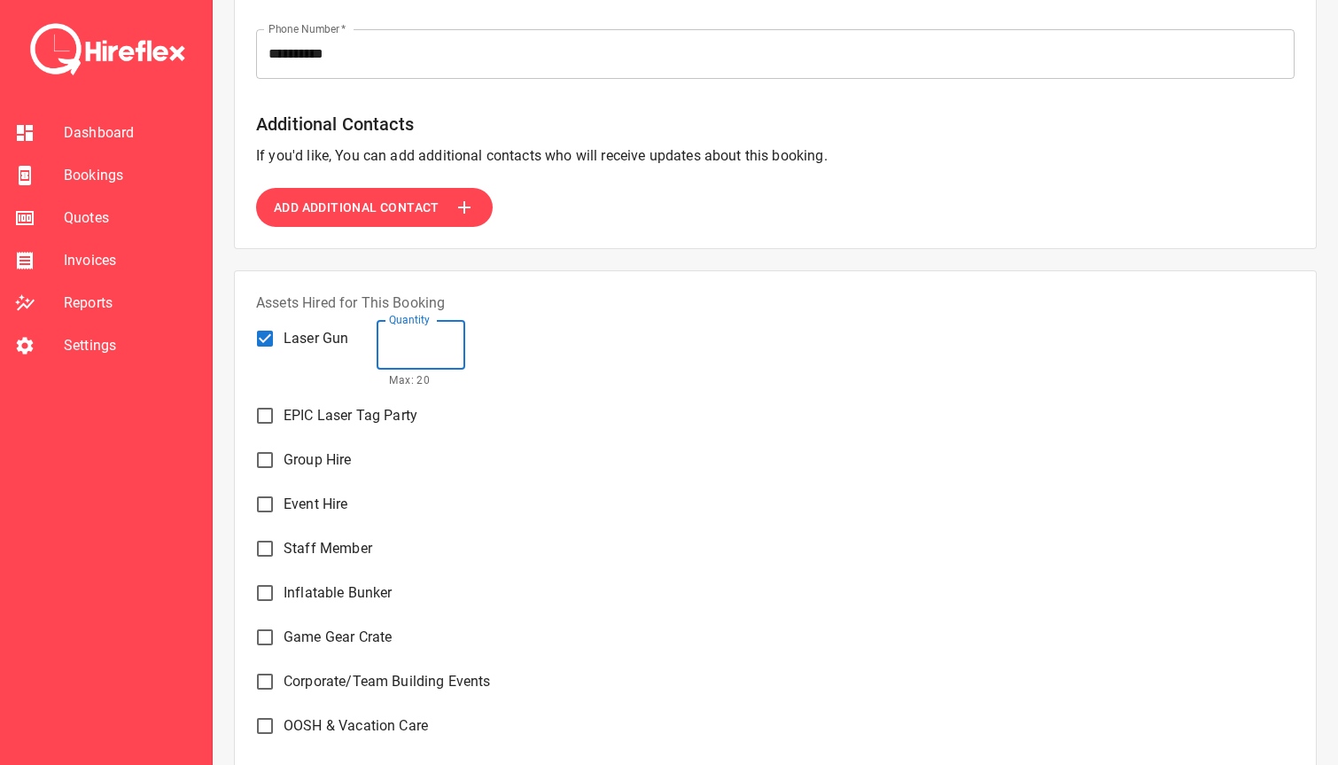
type input "**"
type textarea "*"
type input "*"
type textarea "*"
type input "**"
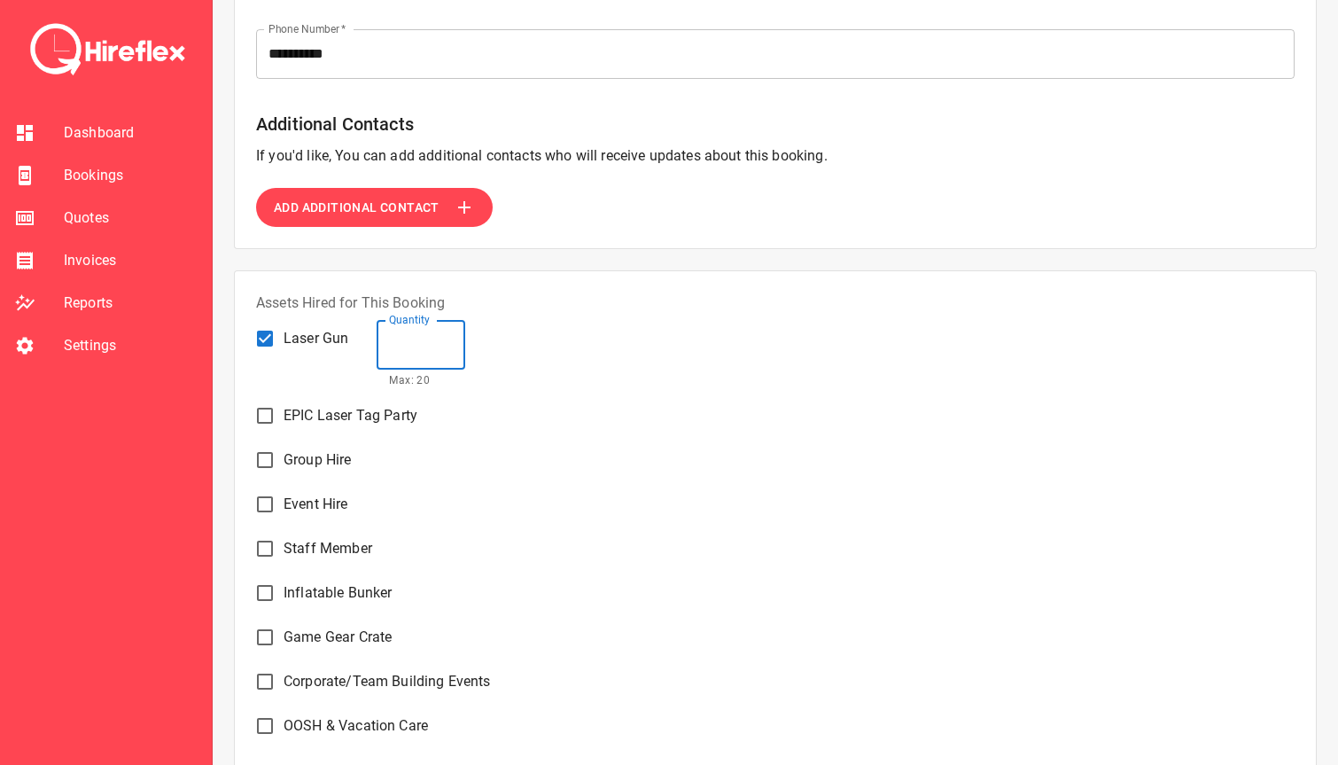
type textarea "*"
type input "*"
type textarea "*"
type input "**"
type textarea "*"
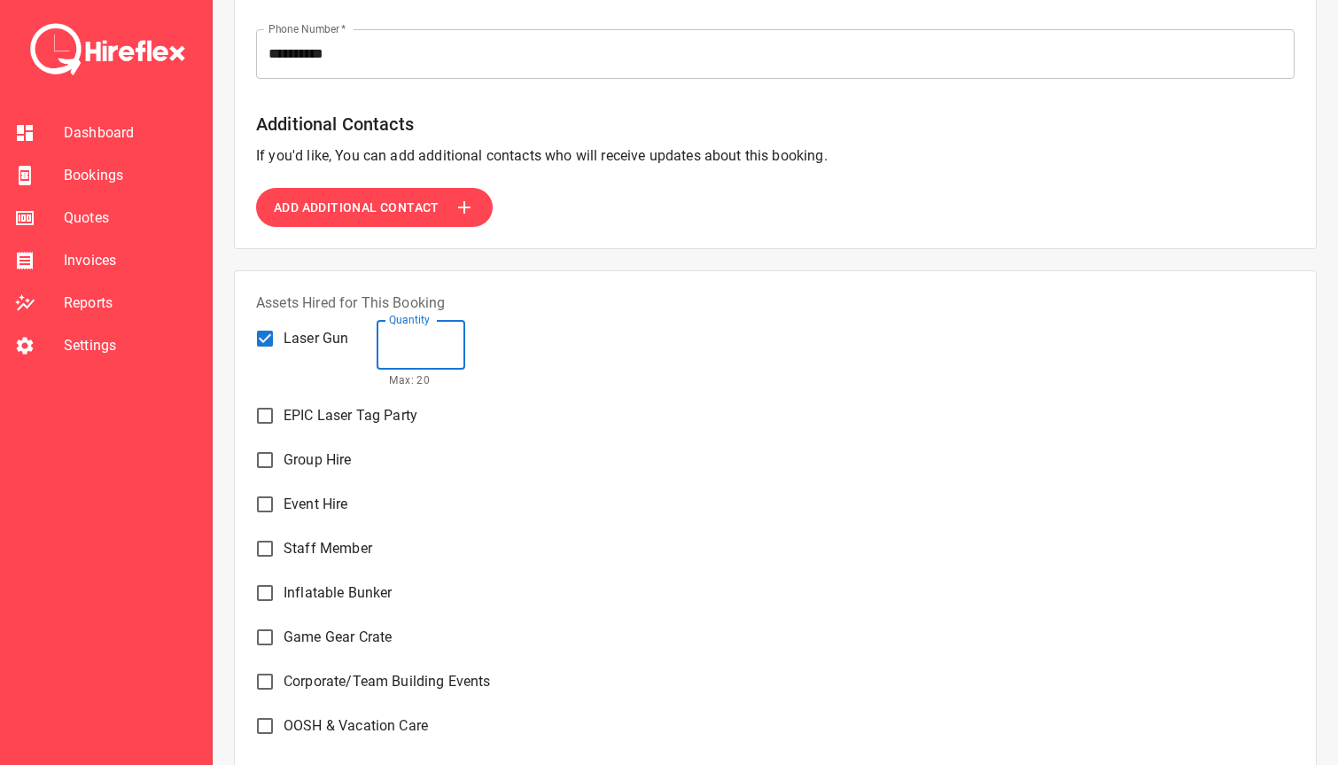
type input "*"
click at [719, 420] on div "EPIC Laser Tag Party" at bounding box center [775, 412] width 1038 height 44
click at [420, 353] on input "*" at bounding box center [421, 345] width 89 height 50
type textarea "*"
type input "**"
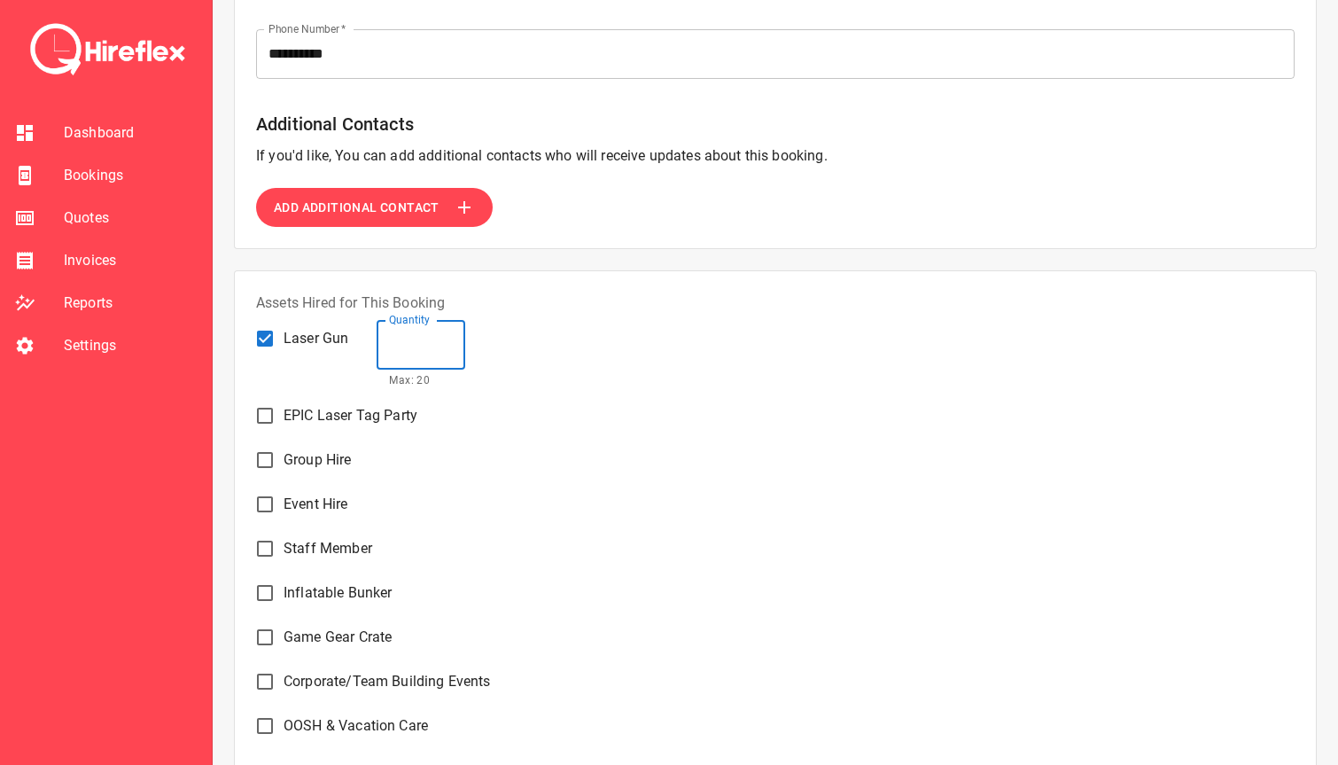
type textarea "*"
type input "*"
type textarea "*"
type input "**"
click at [695, 389] on div "Assets Hired for This Booking Laser Gun Quantity ** Quantity Max: 20 EPIC Laser…" at bounding box center [775, 518] width 1038 height 452
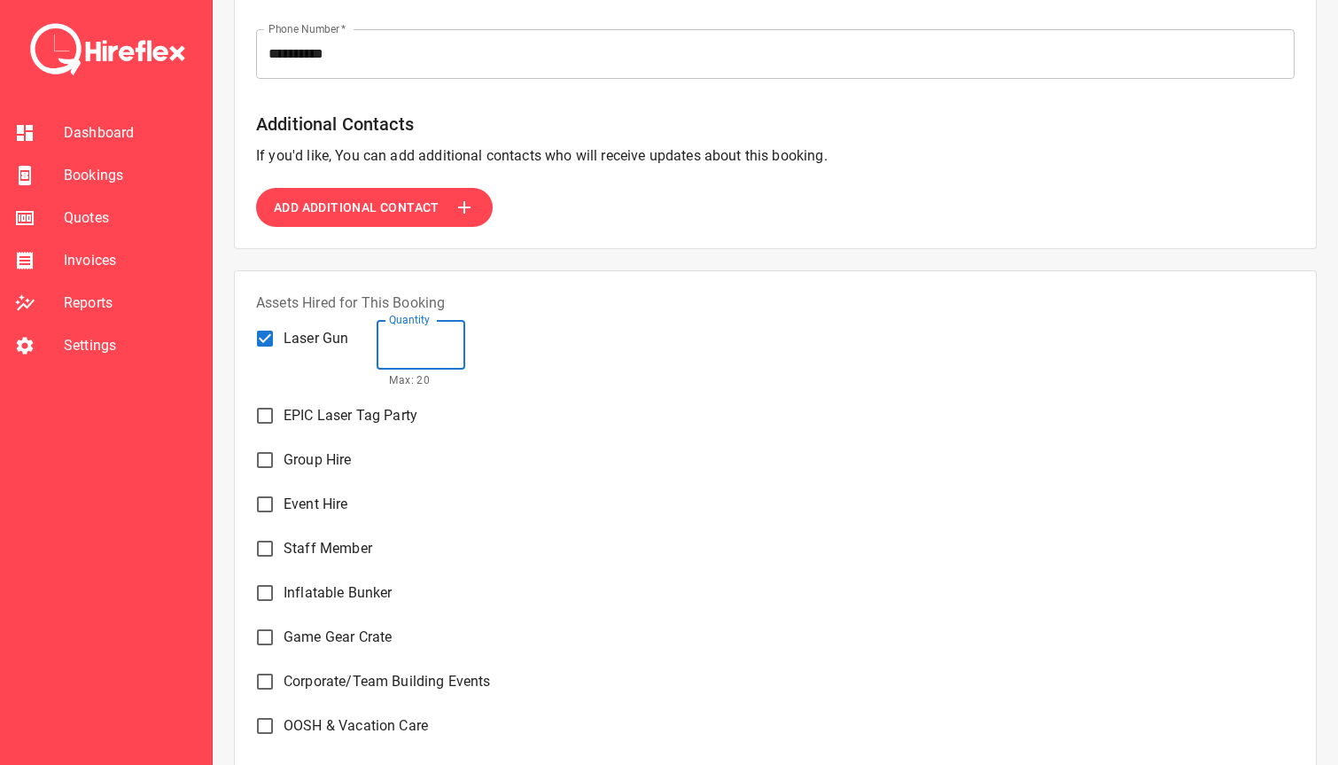
click at [415, 354] on input "**" at bounding box center [421, 345] width 89 height 50
type textarea "*"
type input "*"
type textarea "*"
type input "**"
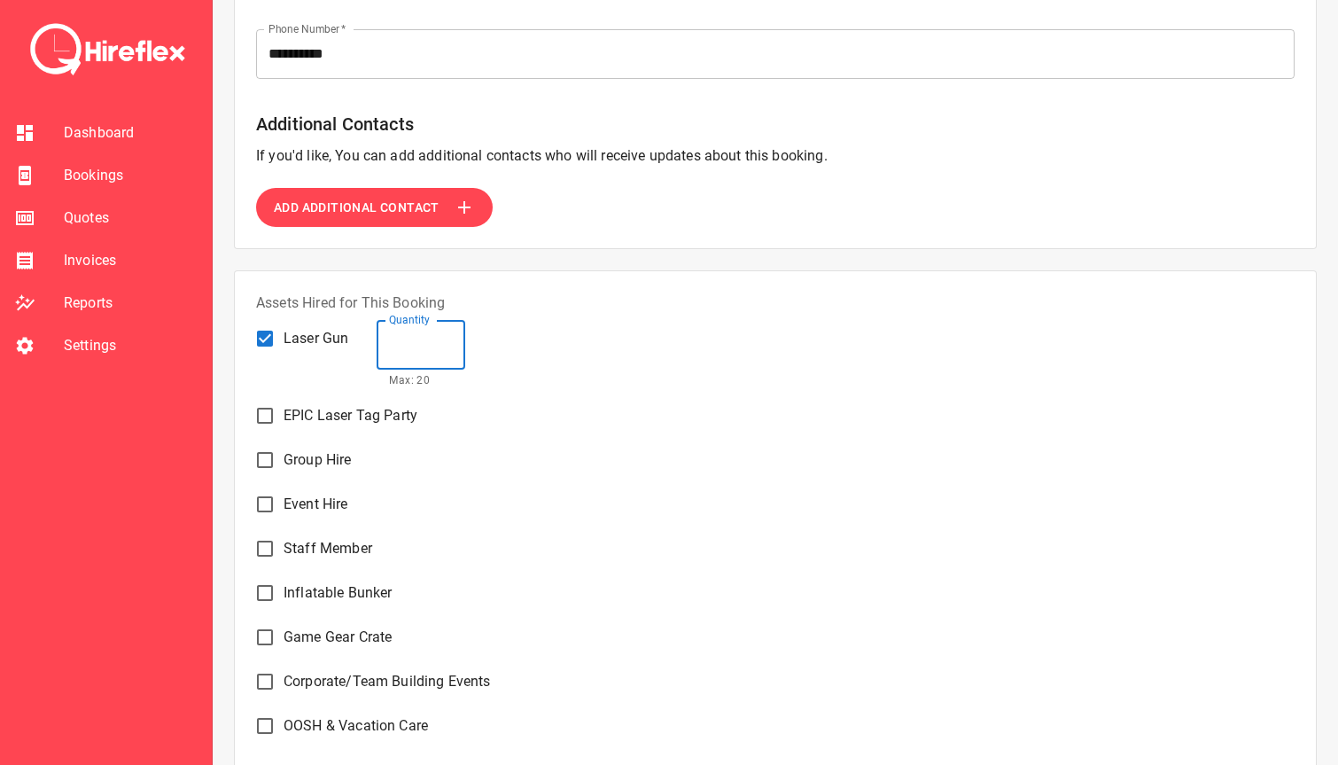
type textarea "*"
type input "*"
type textarea "*"
type input "**"
type textarea "*"
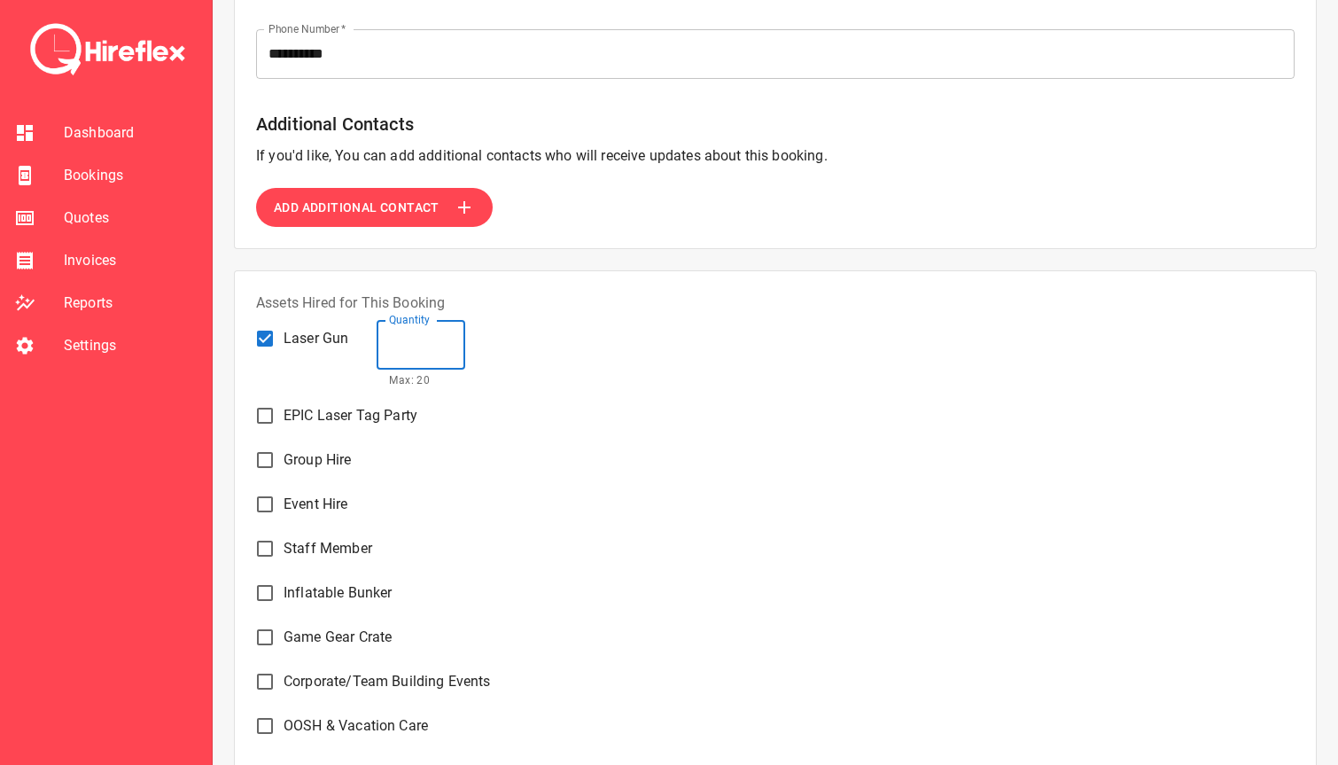
type input "*"
type textarea "*"
type input "**"
type textarea "*"
type input "*"
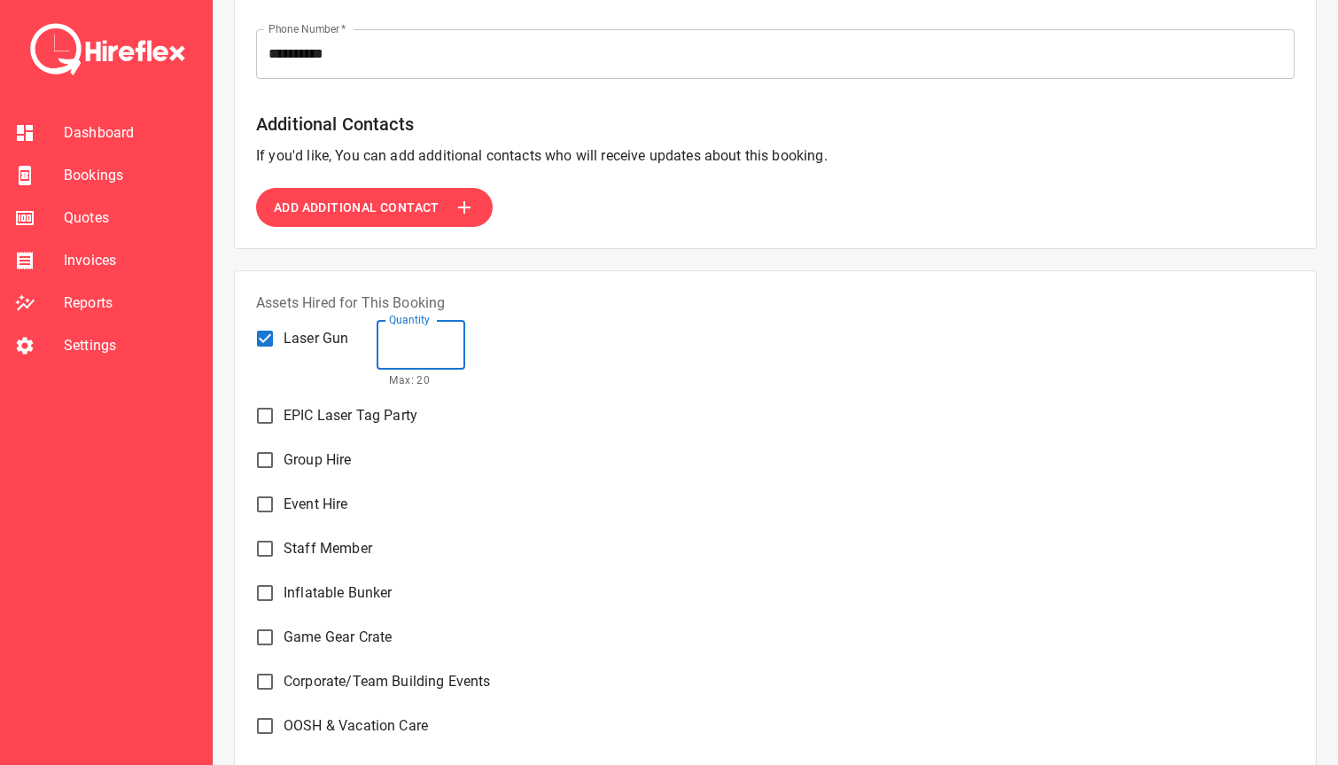
type textarea "*"
type input "**"
type textarea "*"
type input "*"
type textarea "*"
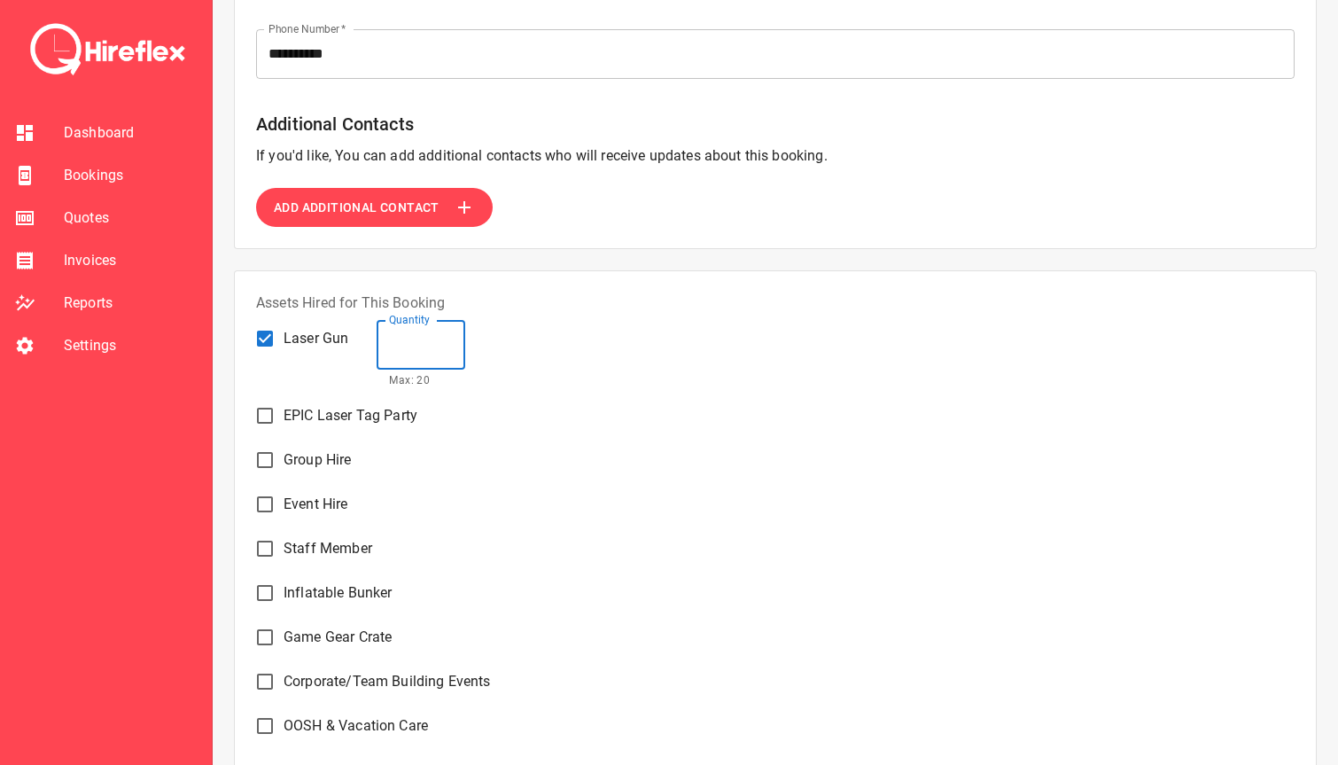
type input "**"
type textarea "*"
type input "*"
type textarea "*"
type input "**"
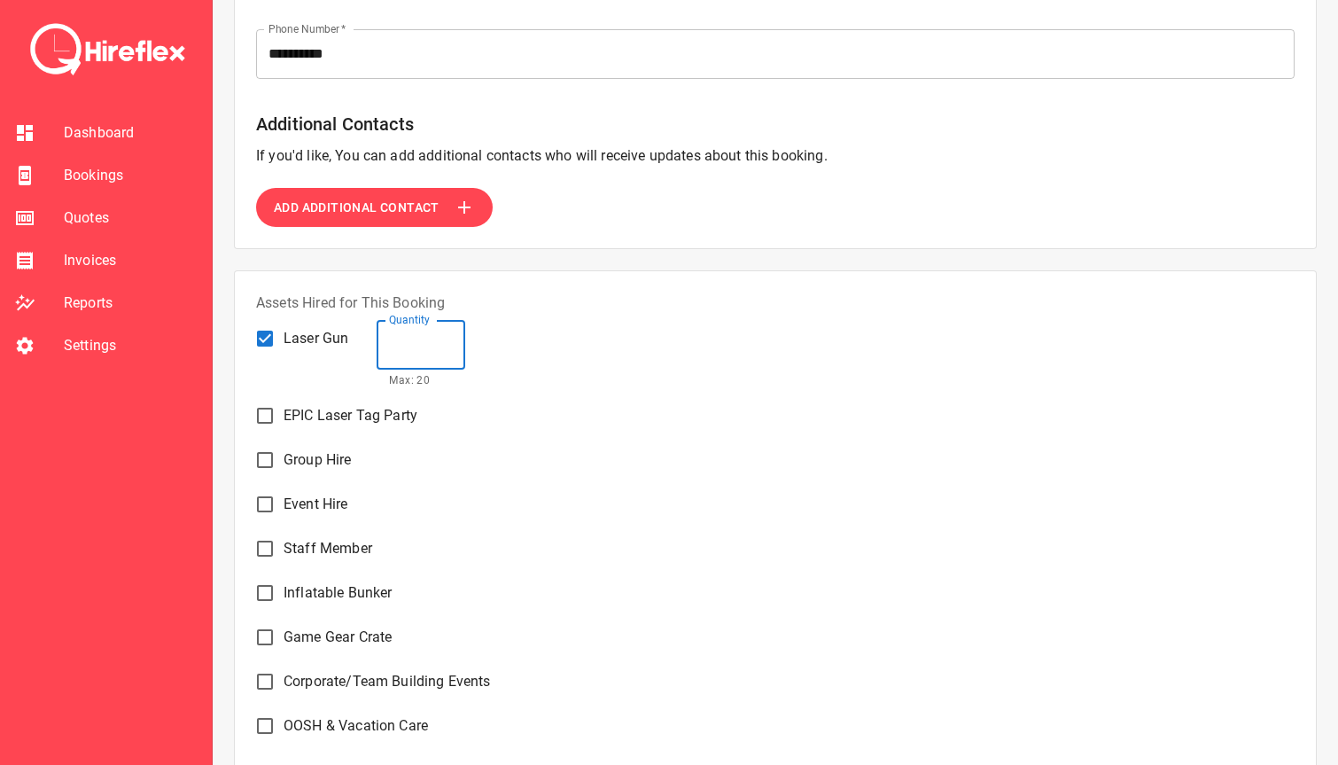
type textarea "*"
type input "*"
type textarea "*"
type input "**"
type textarea "*"
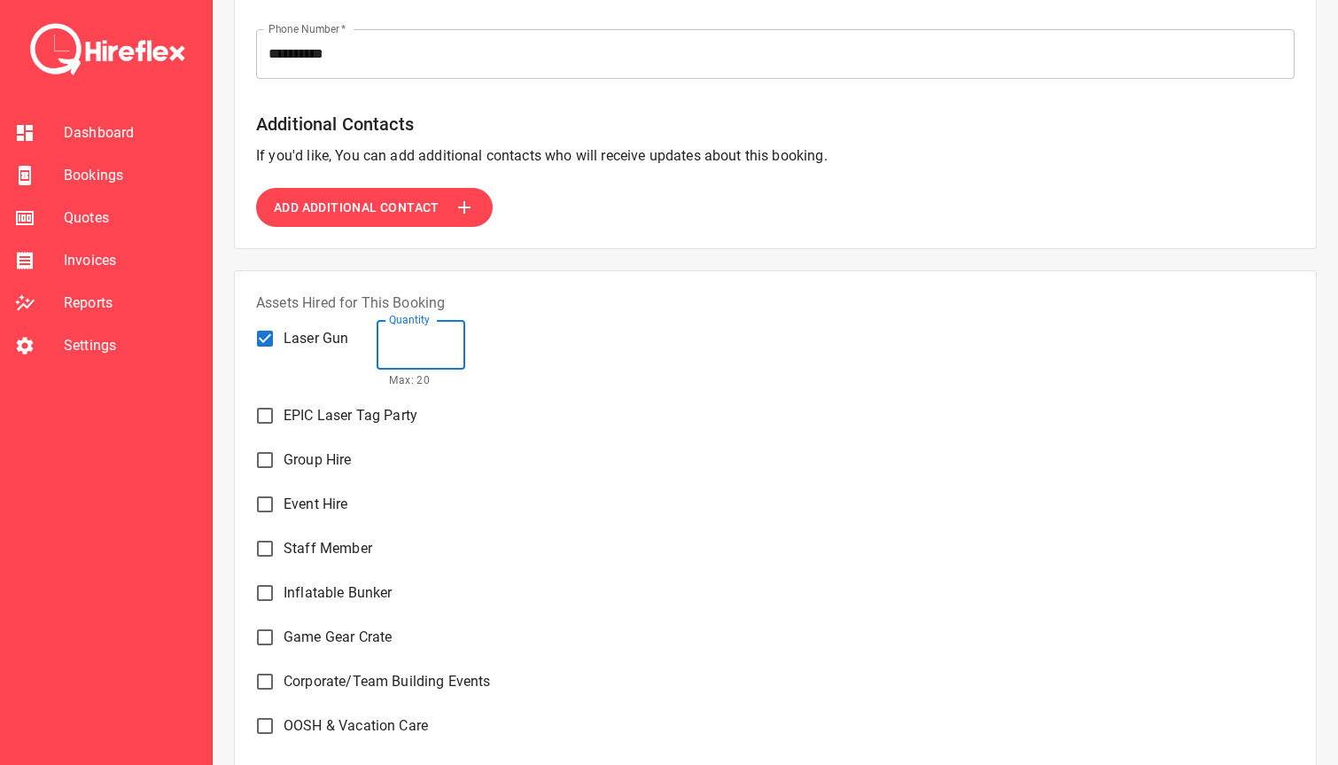
type input "*"
type textarea "*"
type input "**"
click at [617, 398] on div "EPIC Laser Tag Party" at bounding box center [775, 412] width 1038 height 44
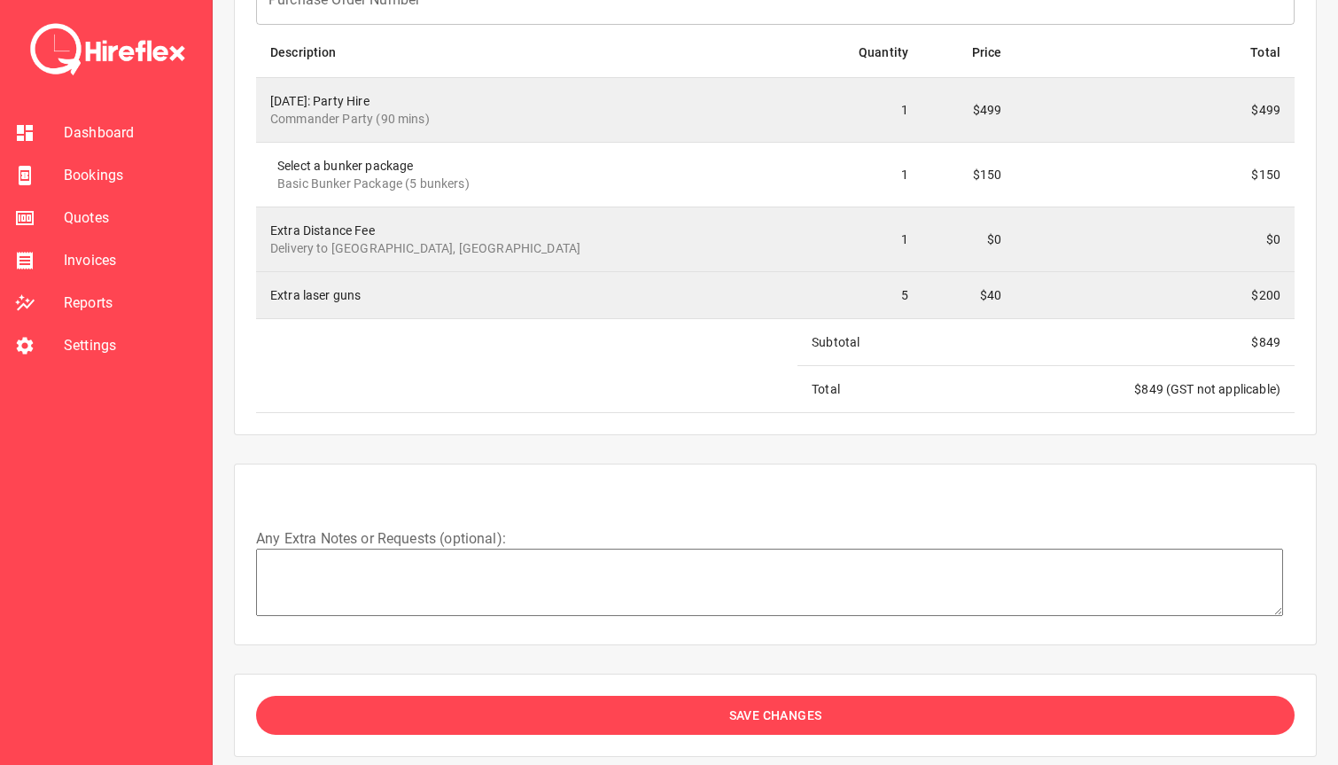
scroll to position [2477, 0]
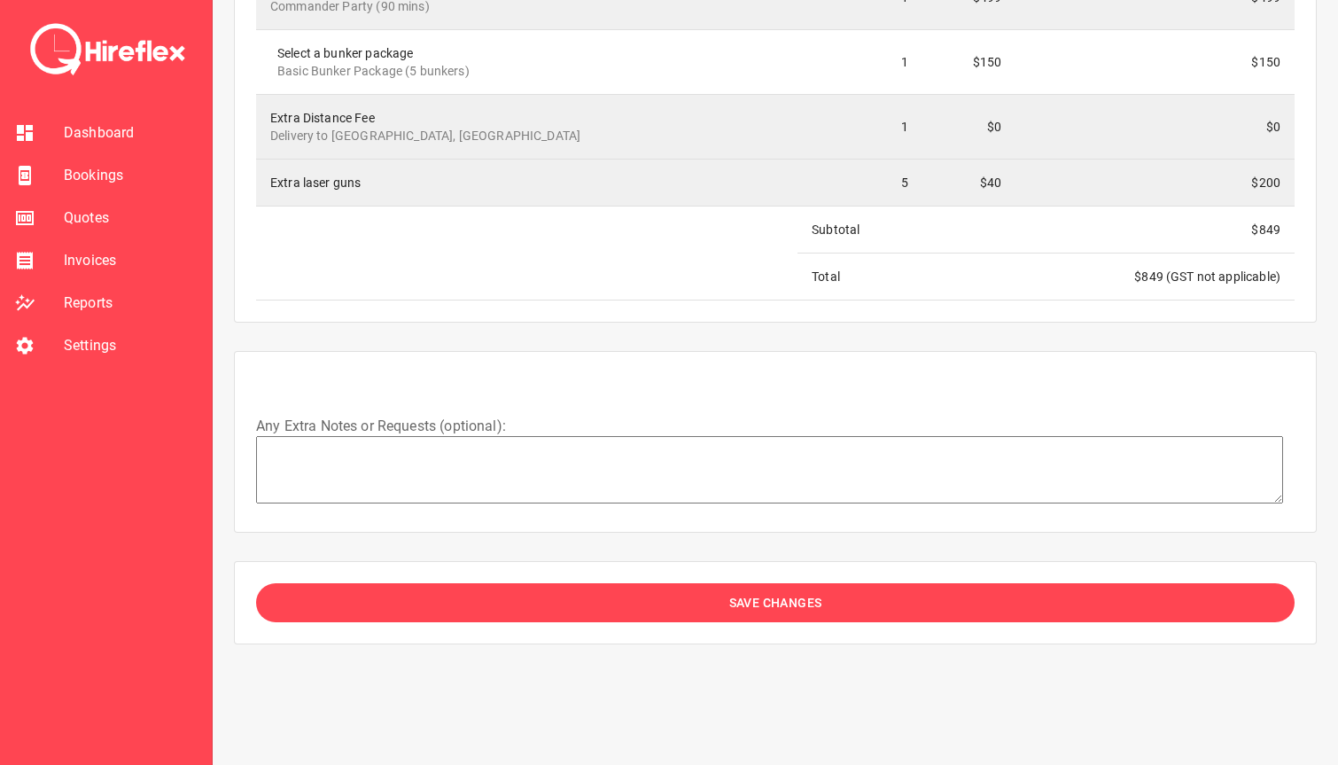
click at [623, 610] on button "Save Changes" at bounding box center [775, 603] width 1038 height 40
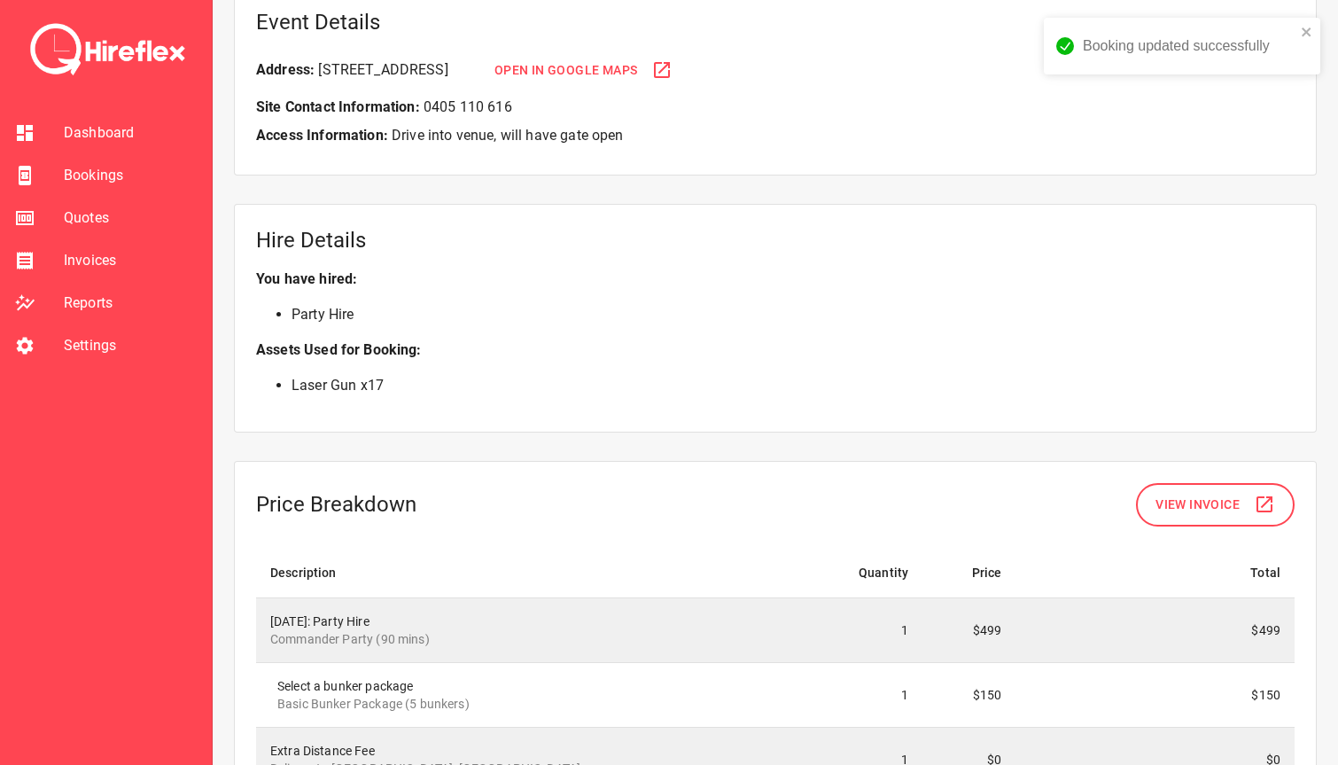
scroll to position [1260, 0]
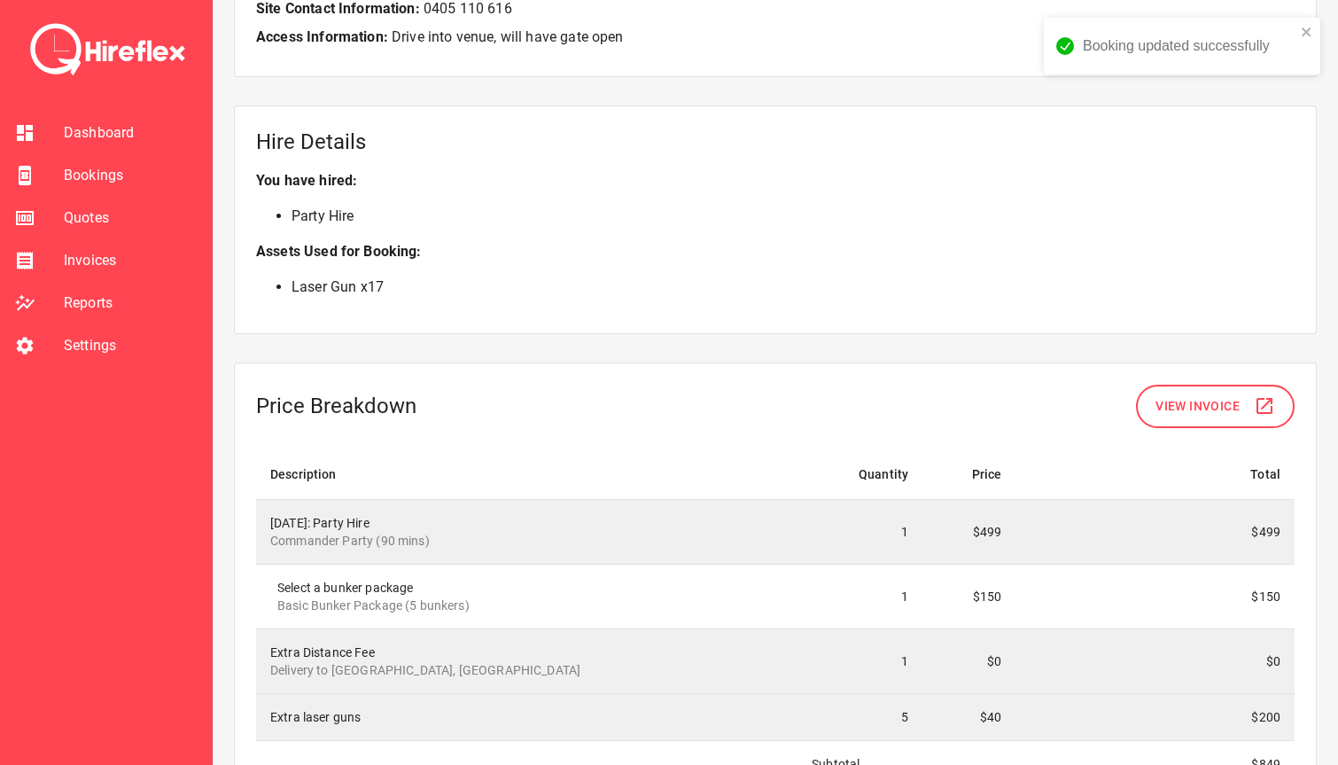
drag, startPoint x: 283, startPoint y: 274, endPoint x: 545, endPoint y: 275, distance: 262.3
click at [545, 275] on p "Laser Gun x 17" at bounding box center [775, 287] width 1038 height 50
click at [136, 130] on span "Dashboard" at bounding box center [131, 132] width 134 height 21
